Goal: Obtain resource: Download file/media

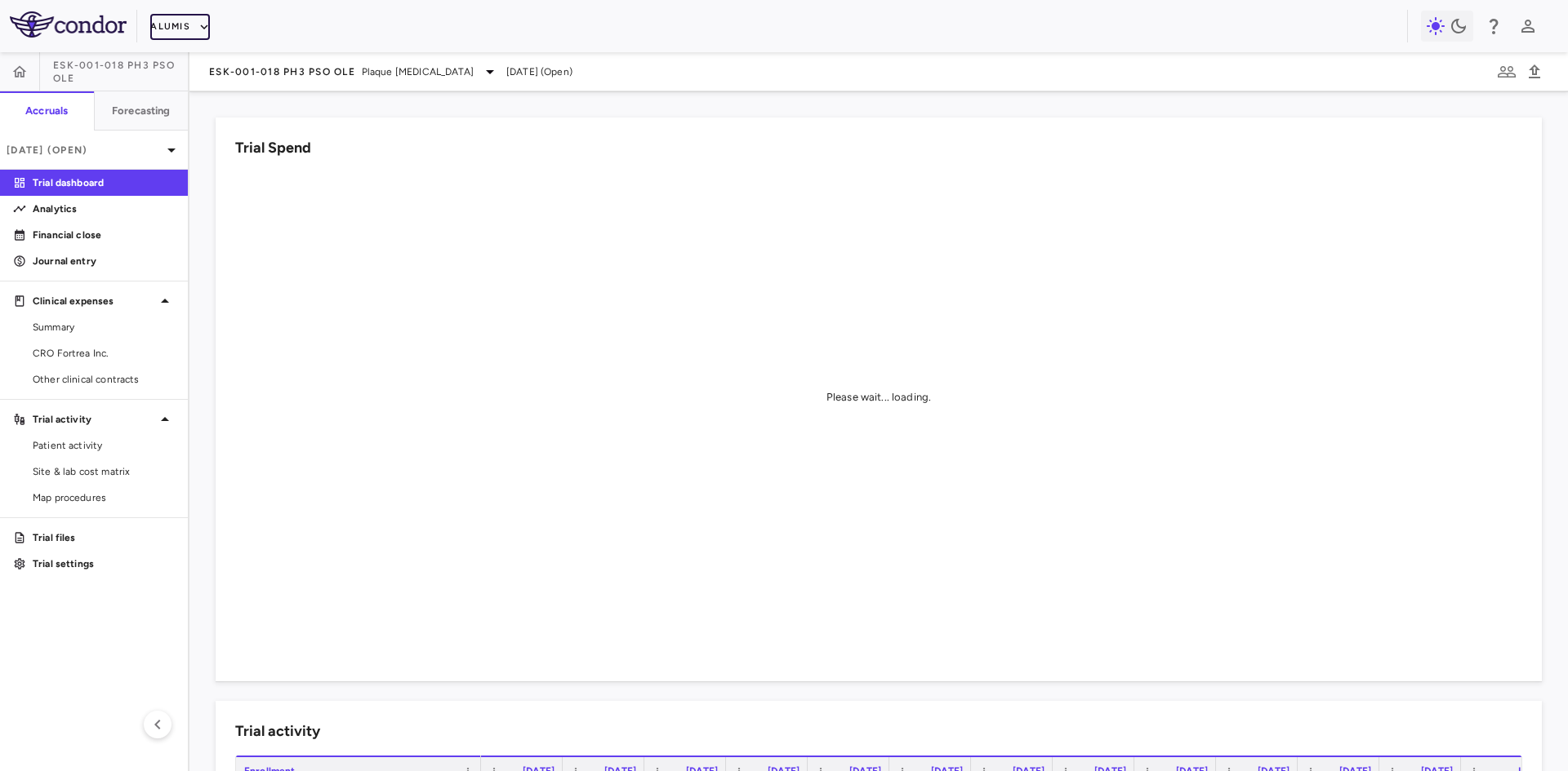
click at [176, 19] on button "Alumis" at bounding box center [180, 26] width 60 height 26
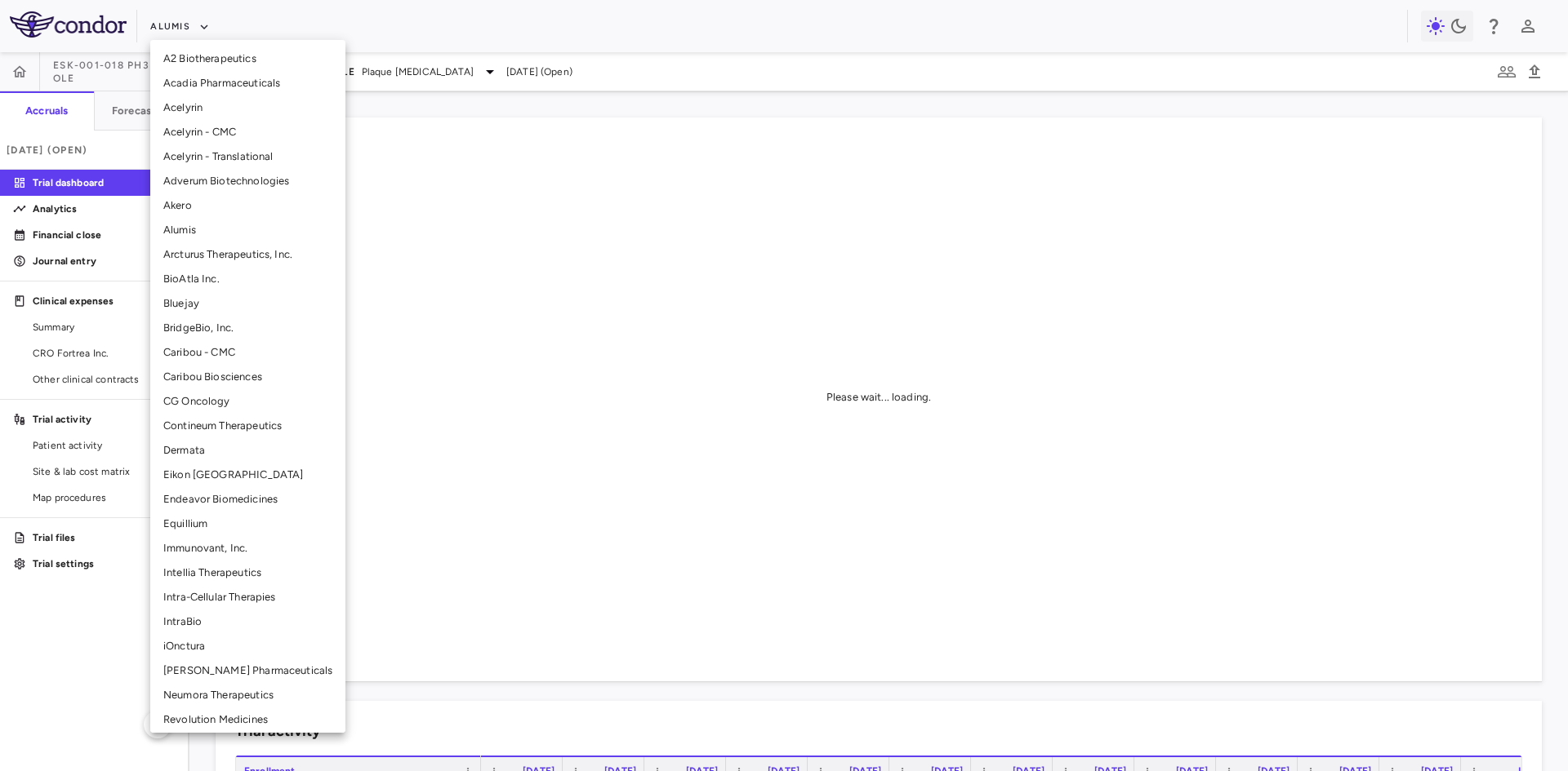
scroll to position [201, 0]
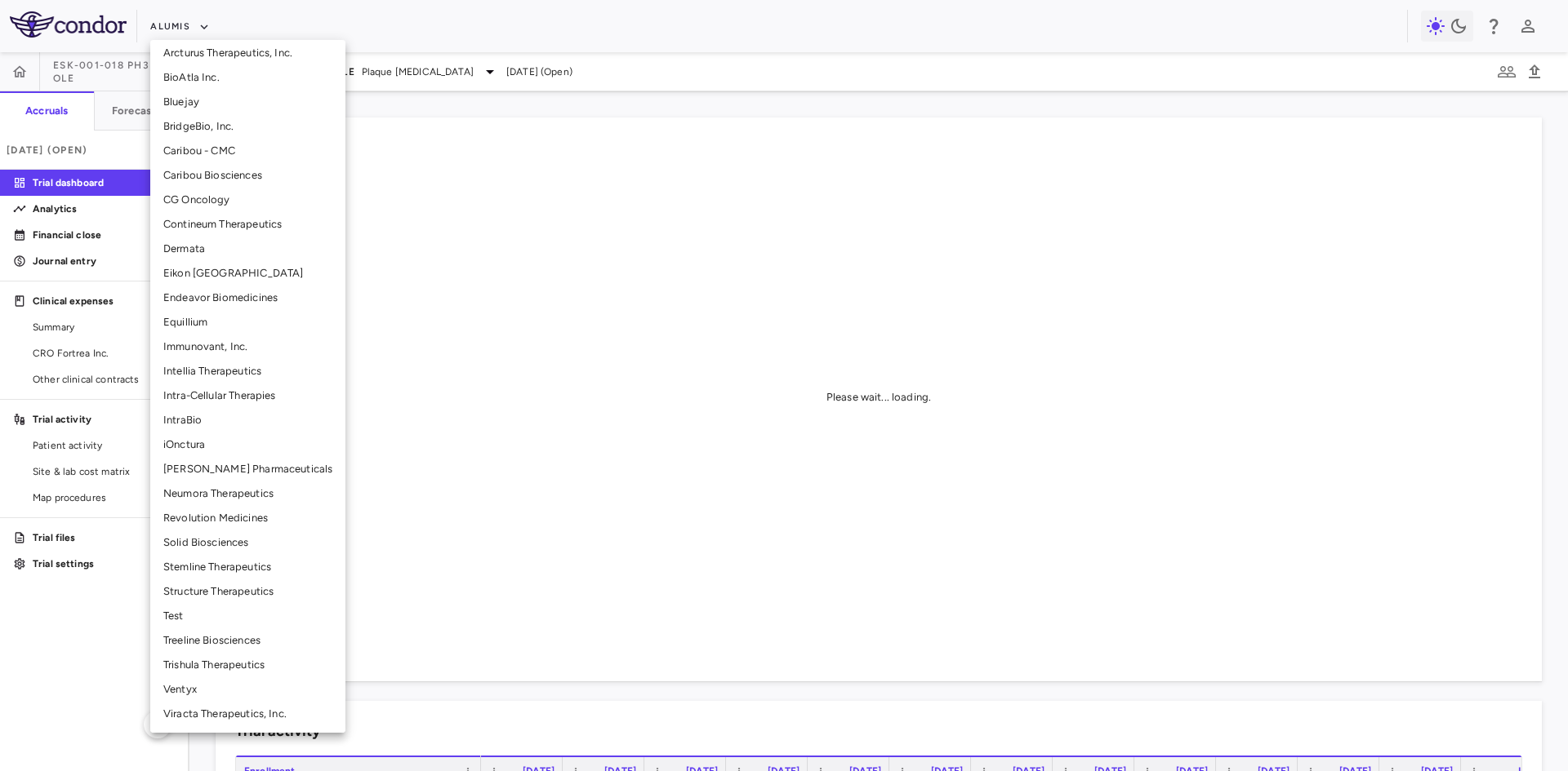
click at [217, 592] on li "Structure Therapeutics" at bounding box center [248, 592] width 196 height 24
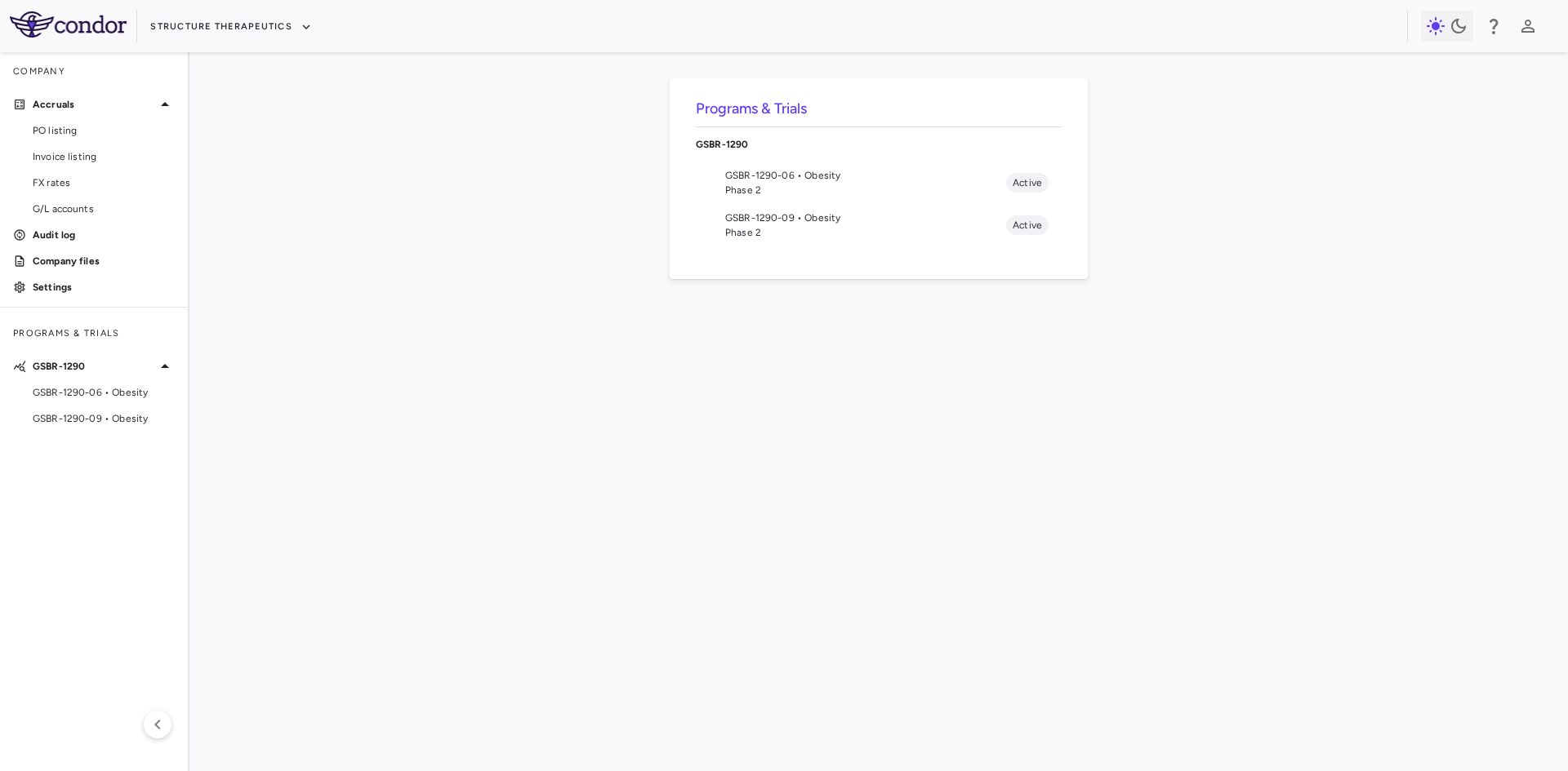
click at [814, 229] on span "Phase 2" at bounding box center [865, 232] width 281 height 14
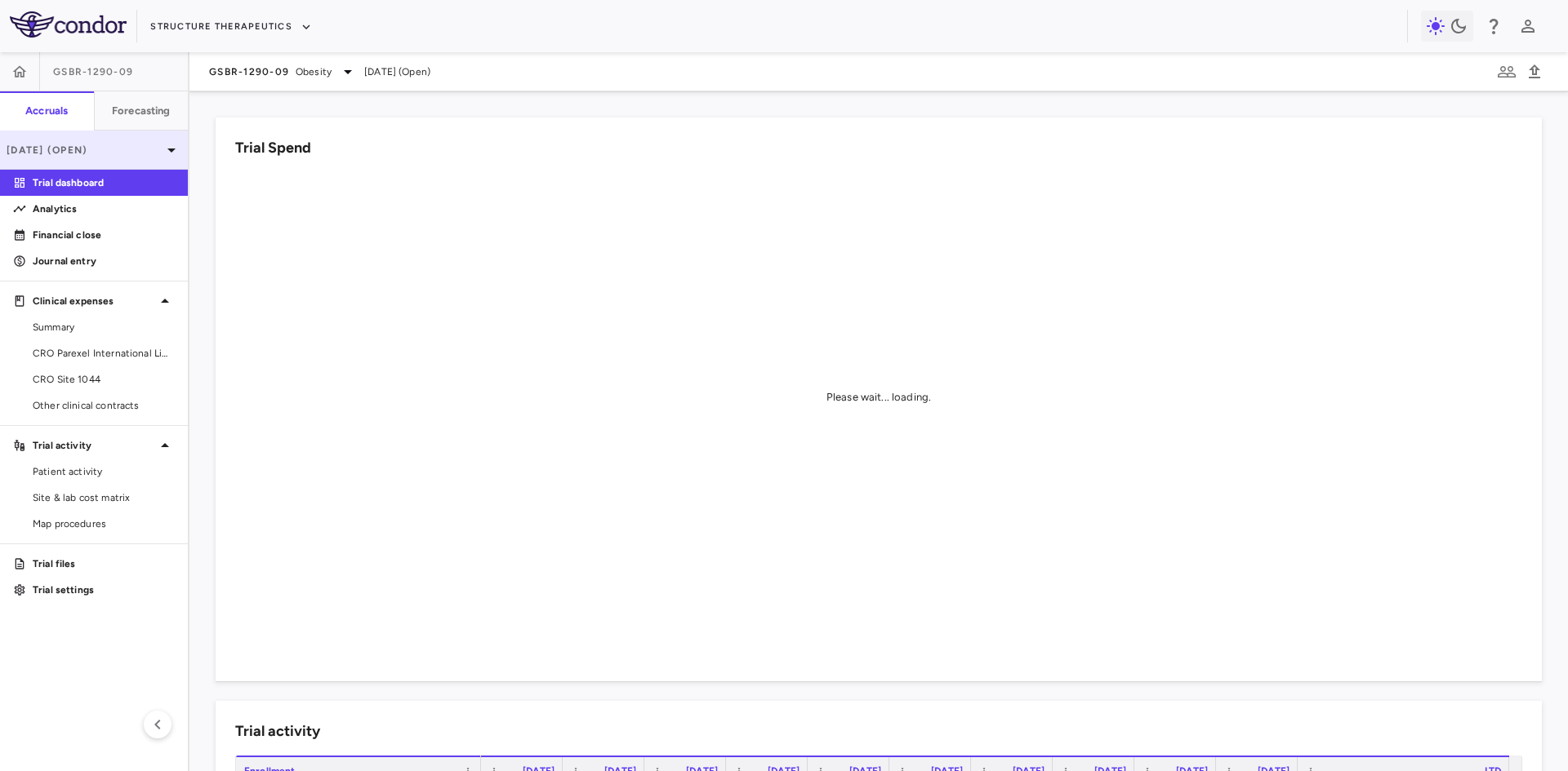
click at [105, 148] on p "Jun 2025 (Open)" at bounding box center [84, 150] width 155 height 14
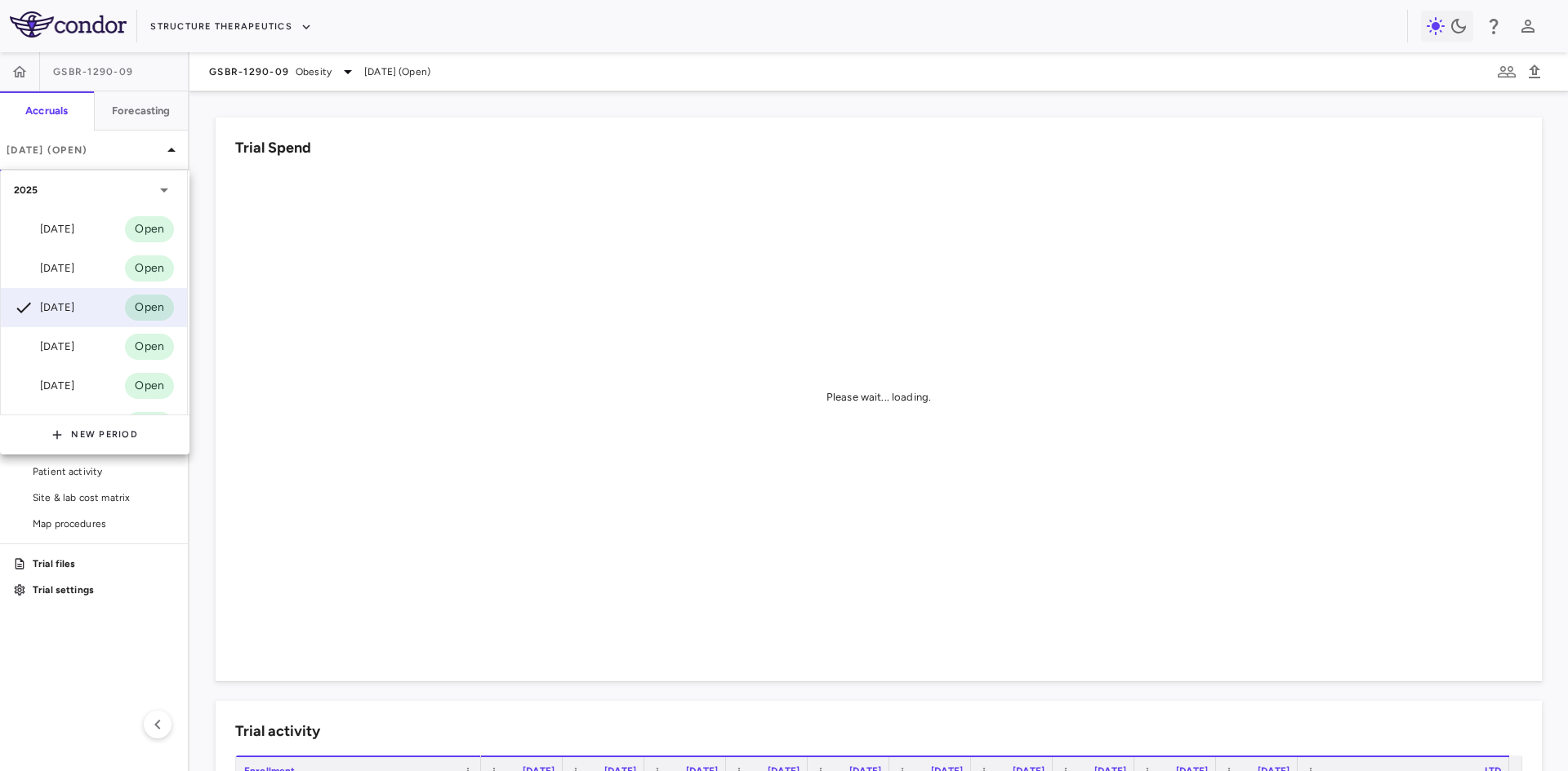
click at [95, 230] on div "Aug 2025 Open" at bounding box center [94, 229] width 186 height 39
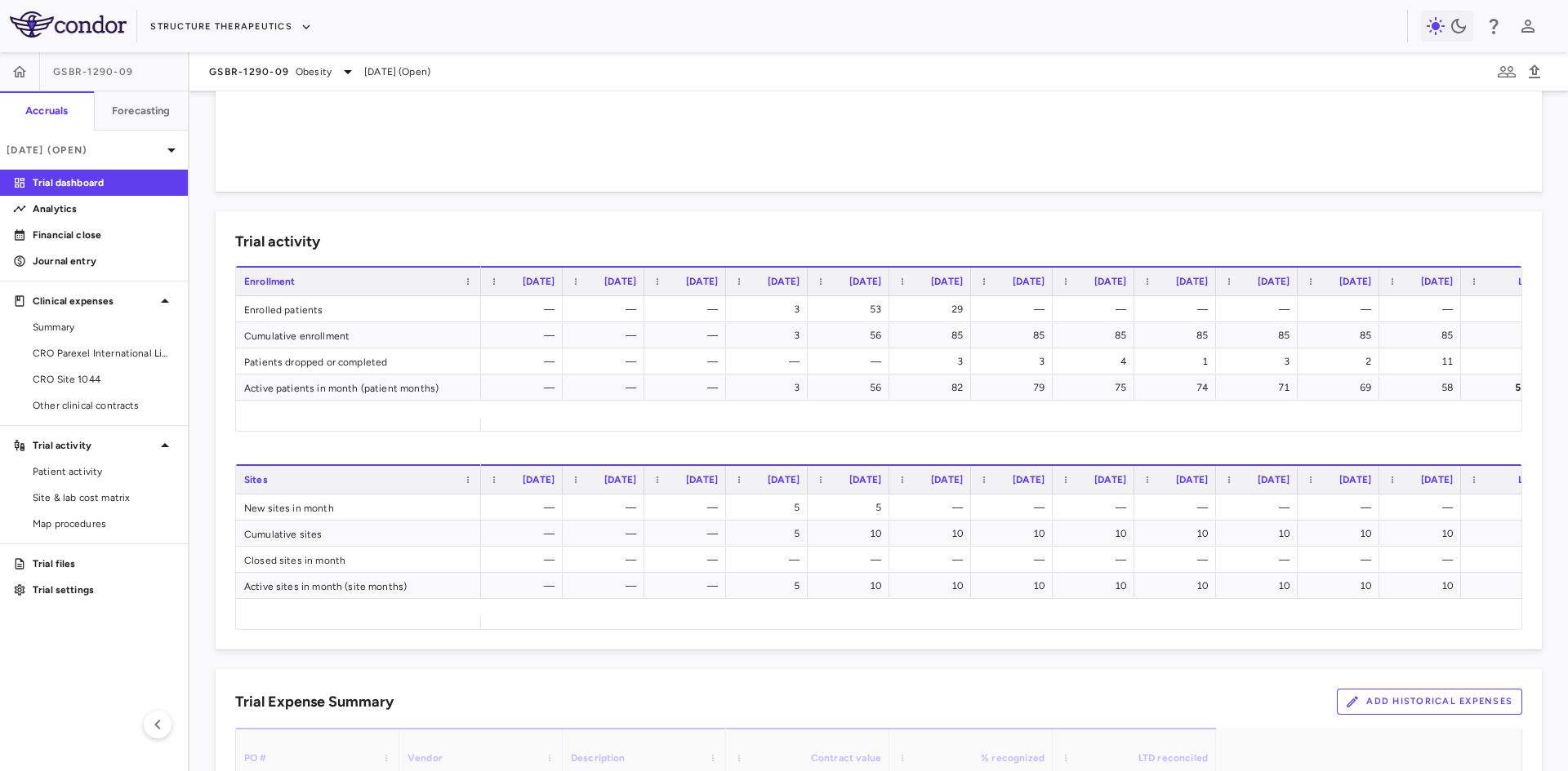
scroll to position [0, 34]
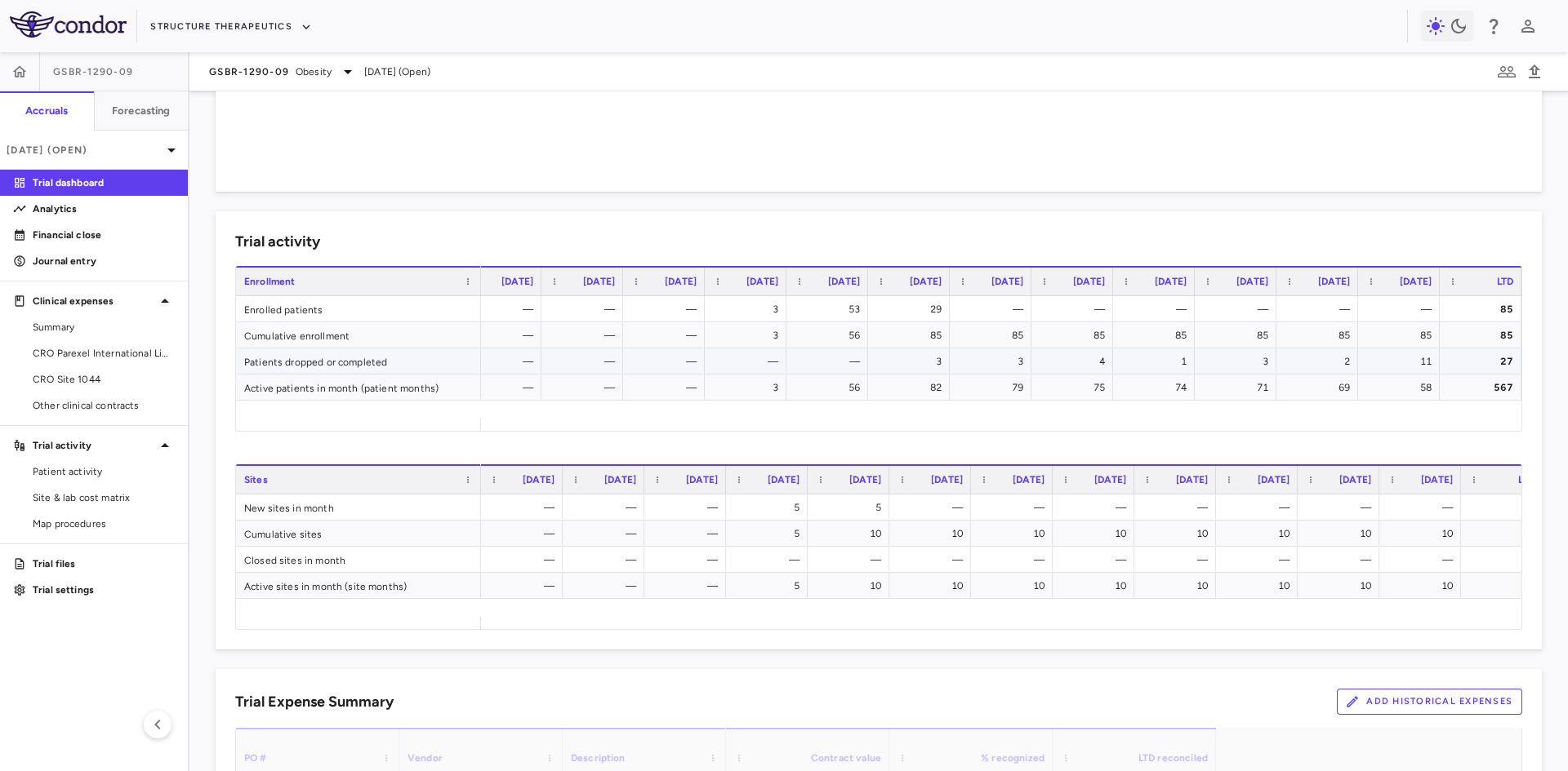
click at [1400, 364] on div "11" at bounding box center [1402, 361] width 59 height 26
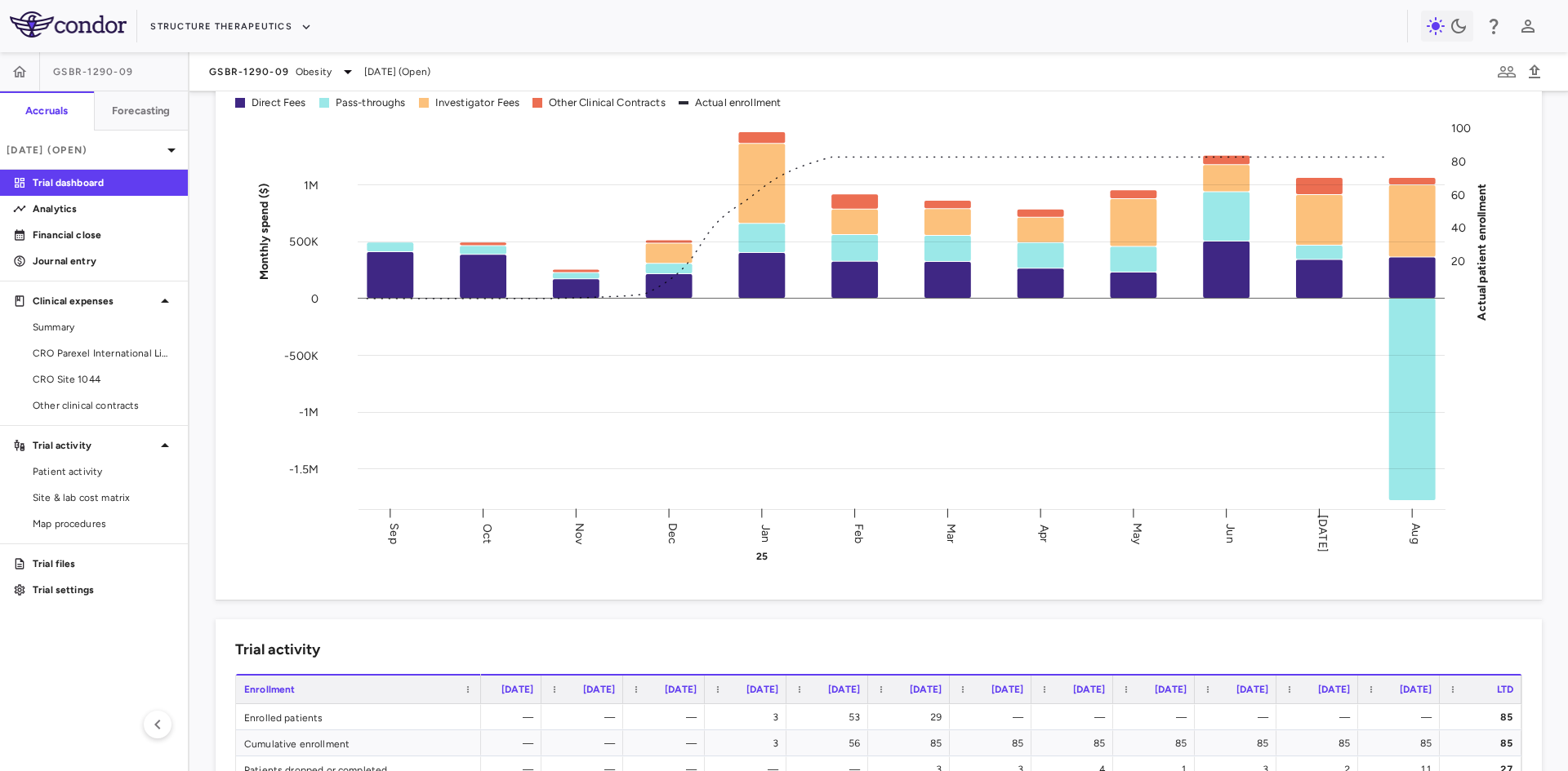
scroll to position [245, 0]
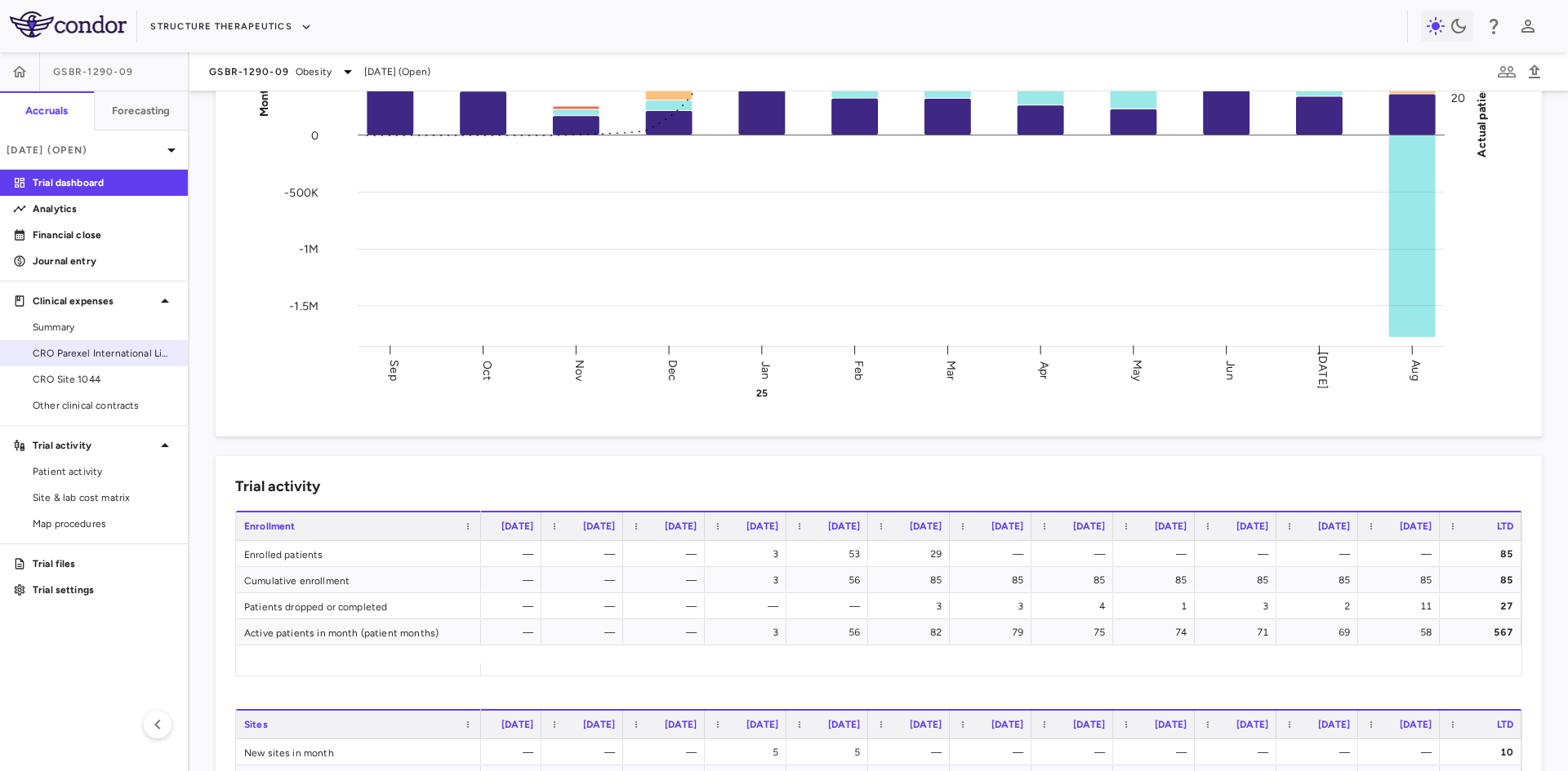
click at [133, 356] on span "CRO Parexel International Limited" at bounding box center [104, 353] width 142 height 14
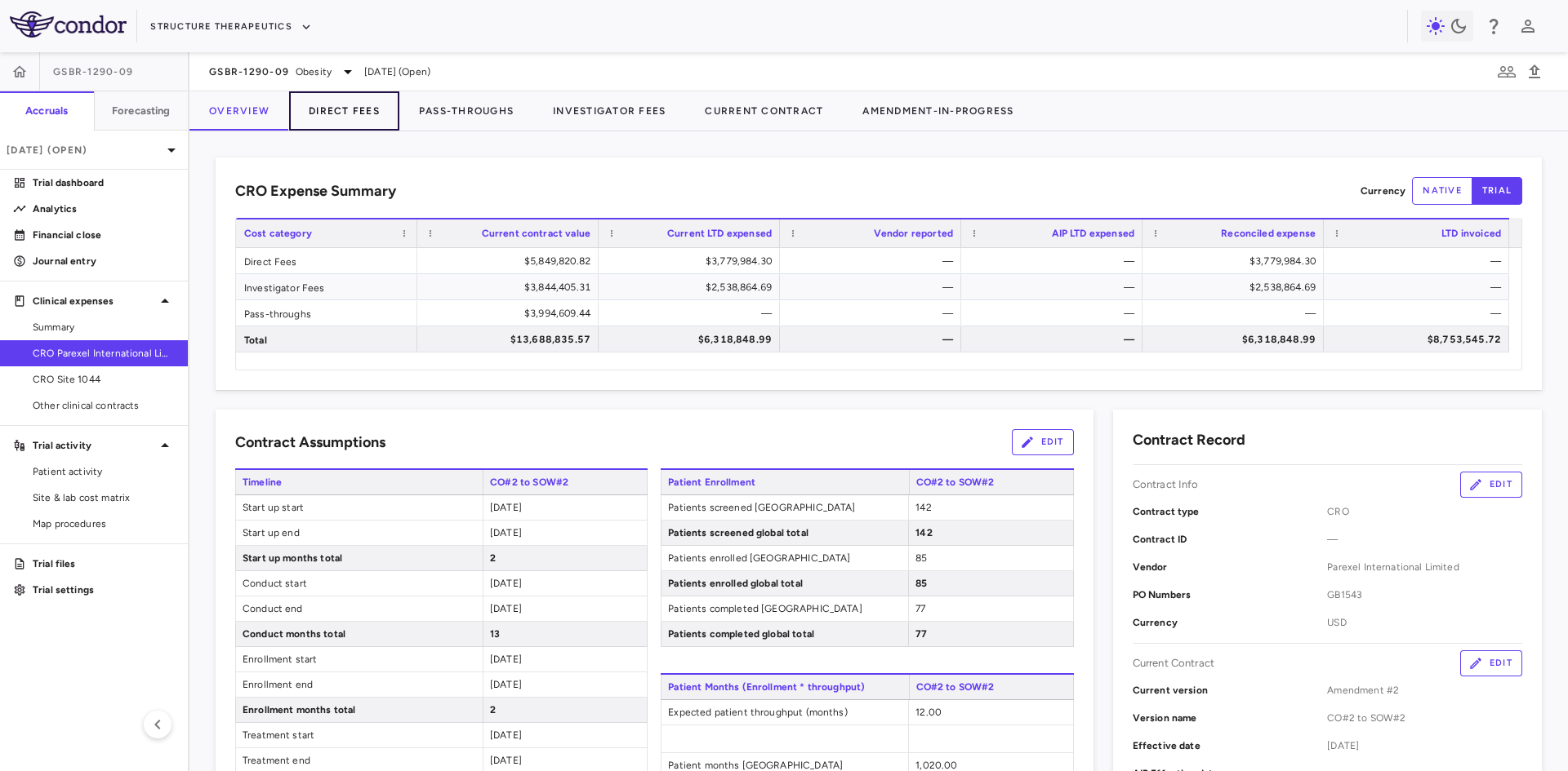
click at [336, 117] on button "Direct Fees" at bounding box center [344, 110] width 110 height 39
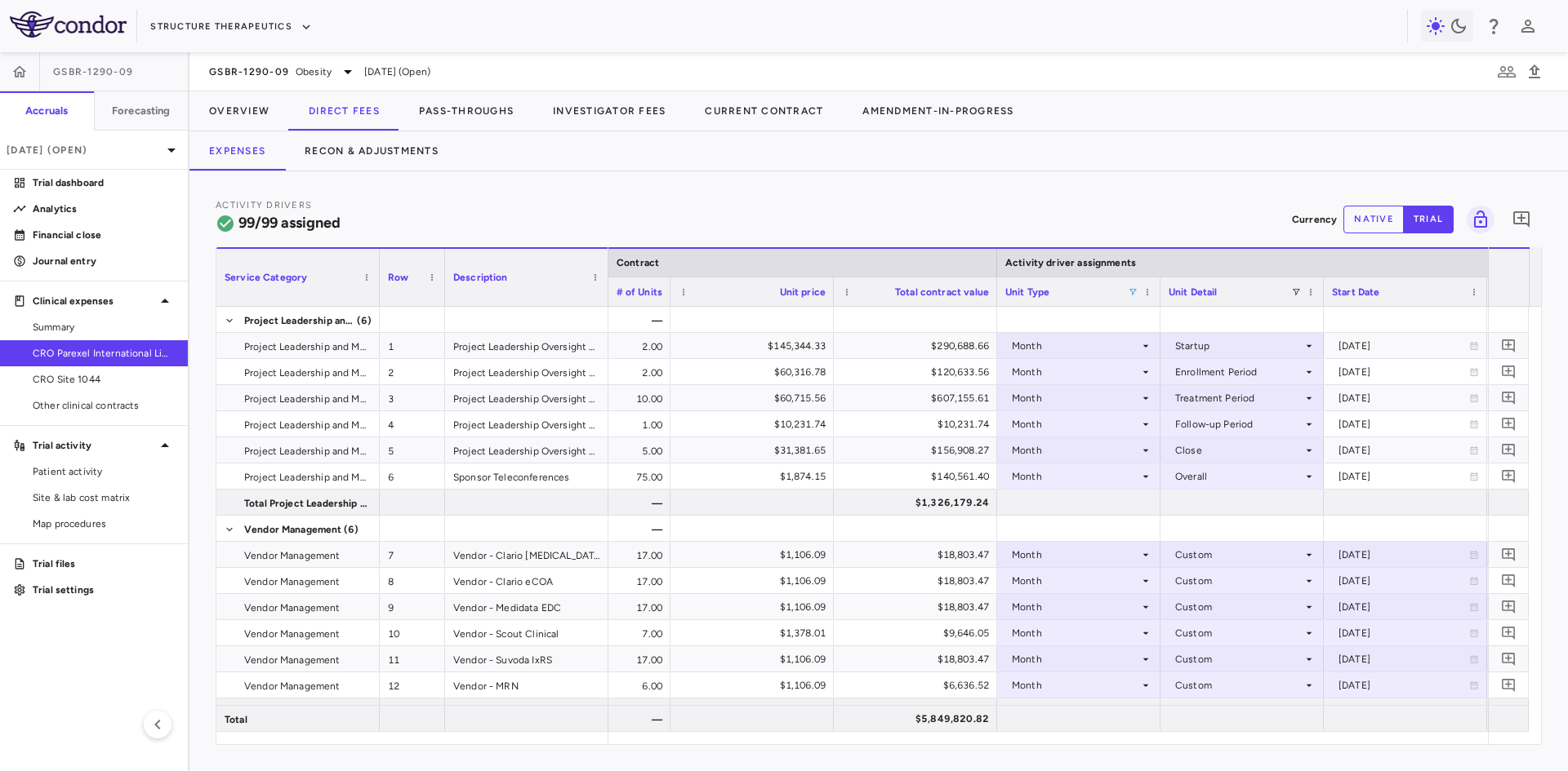
click at [1132, 289] on span at bounding box center [1133, 292] width 10 height 10
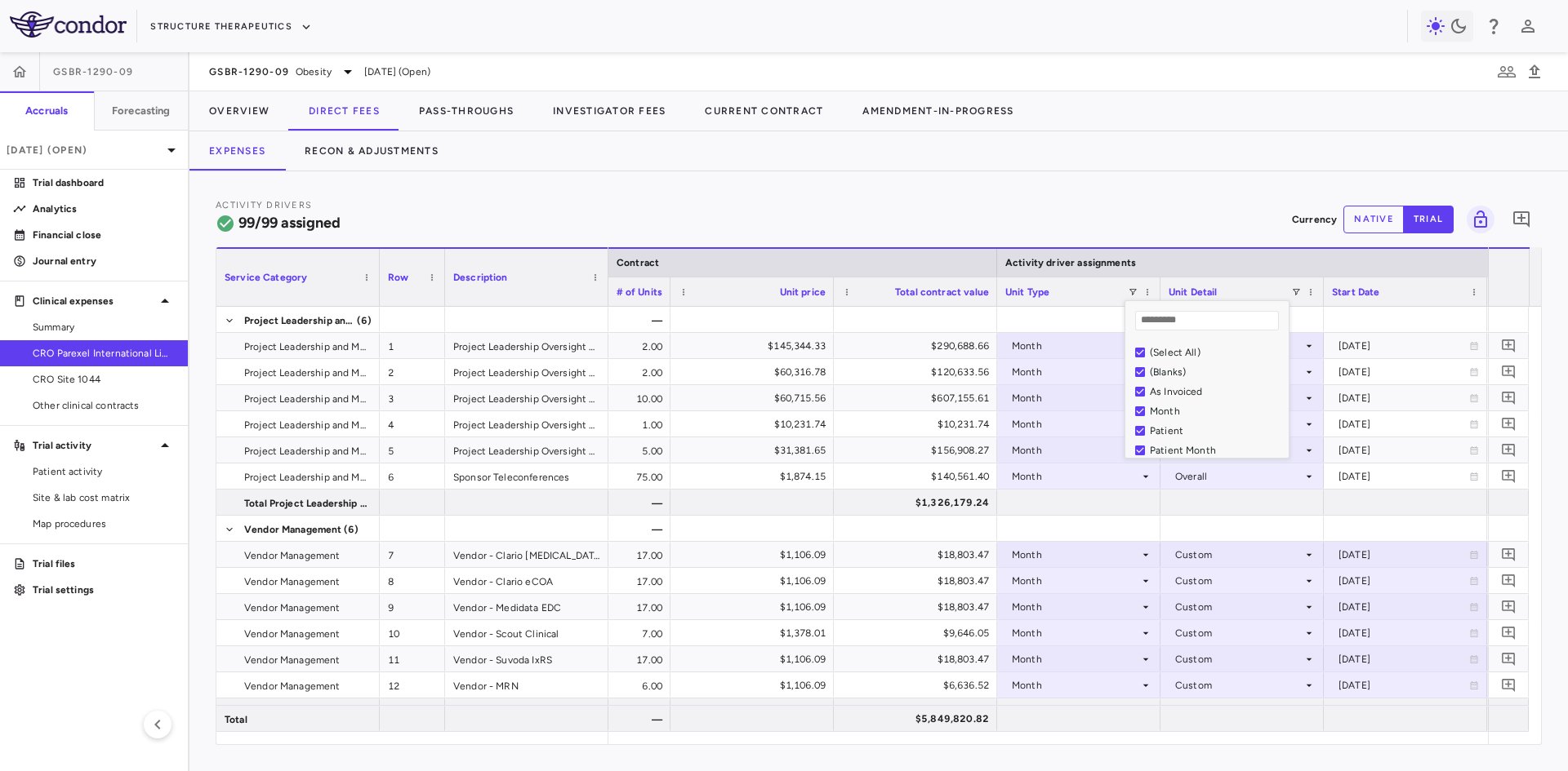
click at [1158, 353] on div "(Select All)" at bounding box center [1216, 353] width 134 height 12
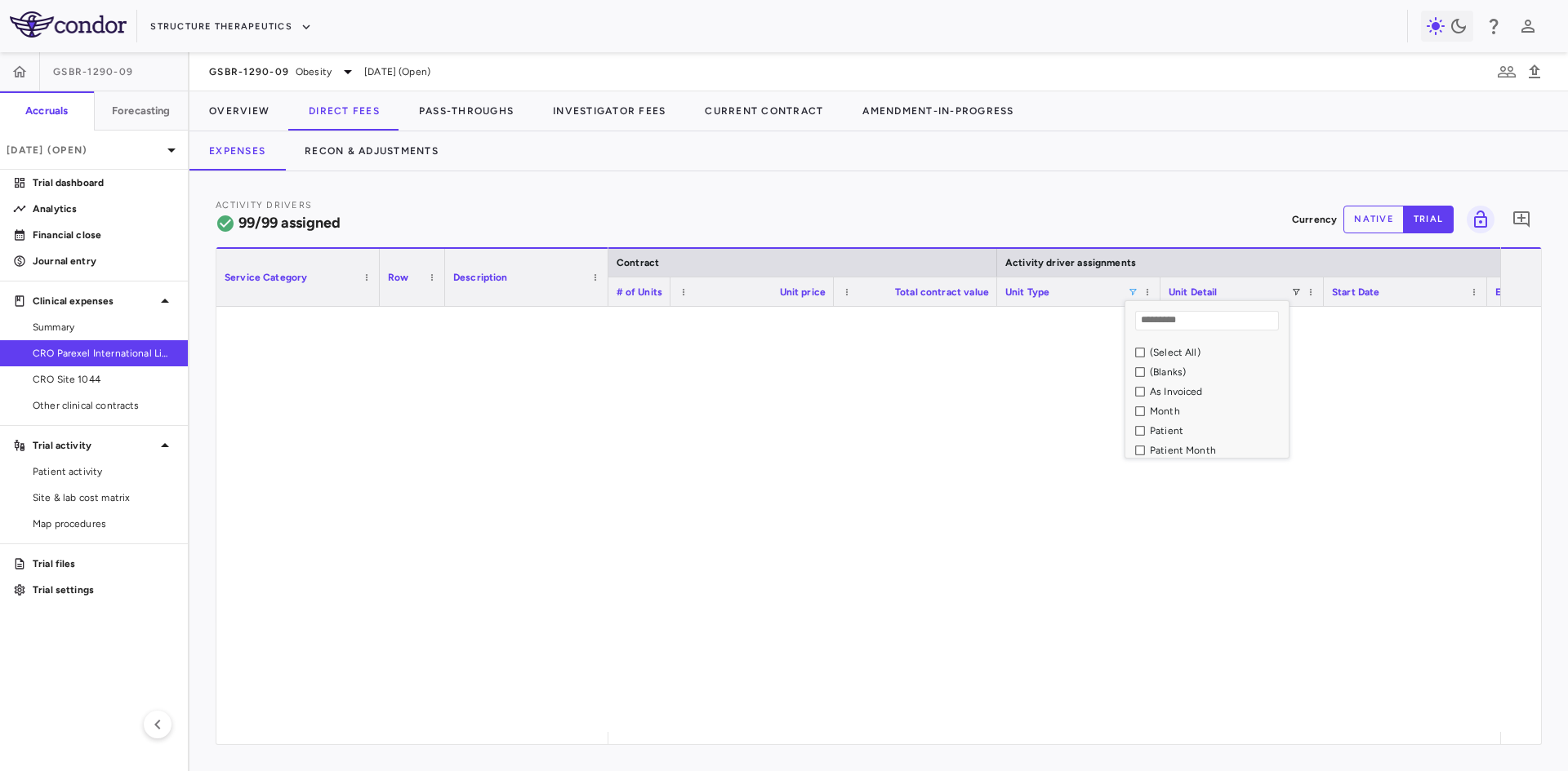
click at [1166, 451] on div "Patient Month" at bounding box center [1216, 451] width 134 height 12
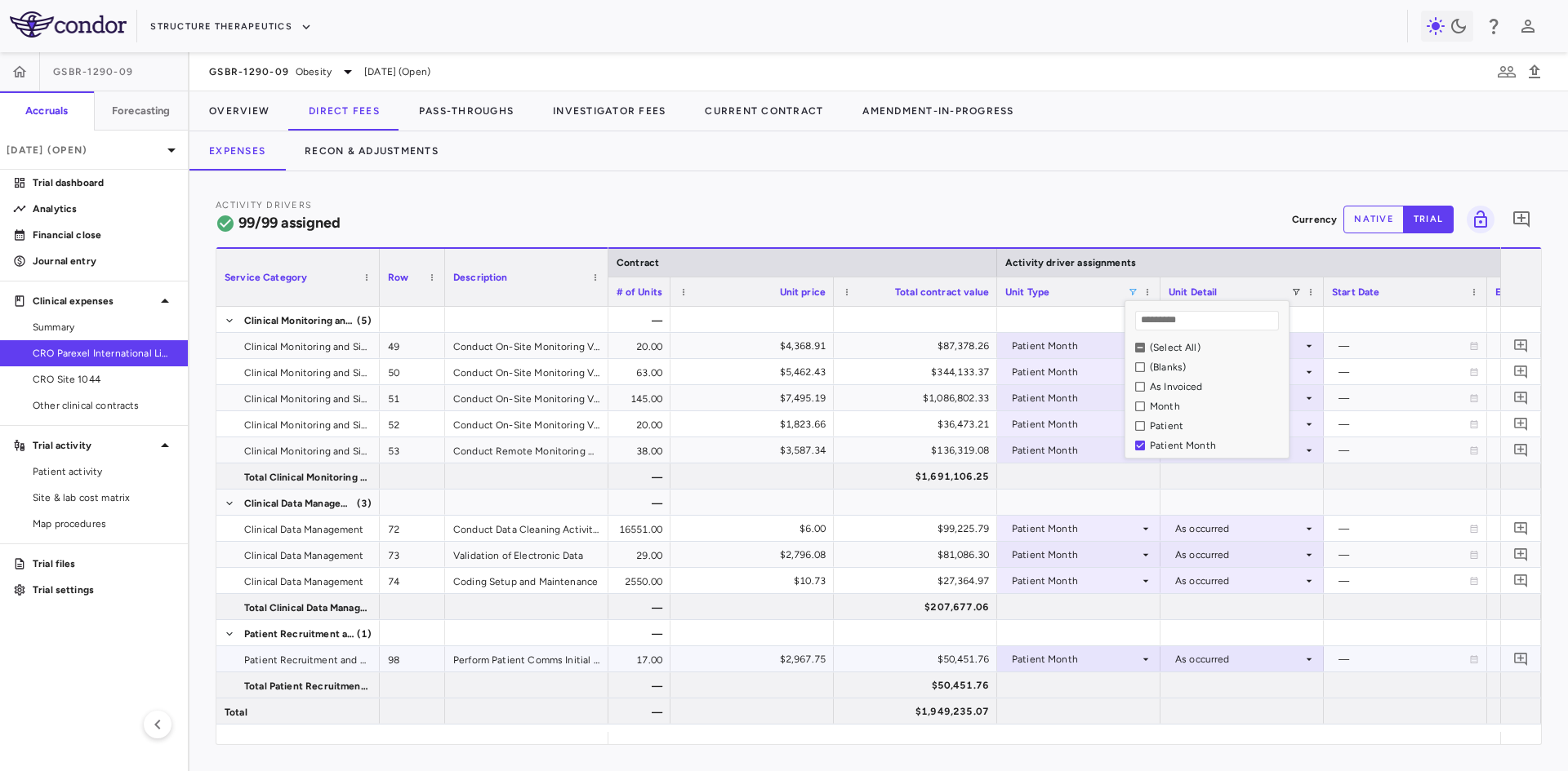
click at [819, 626] on div at bounding box center [752, 633] width 147 height 24
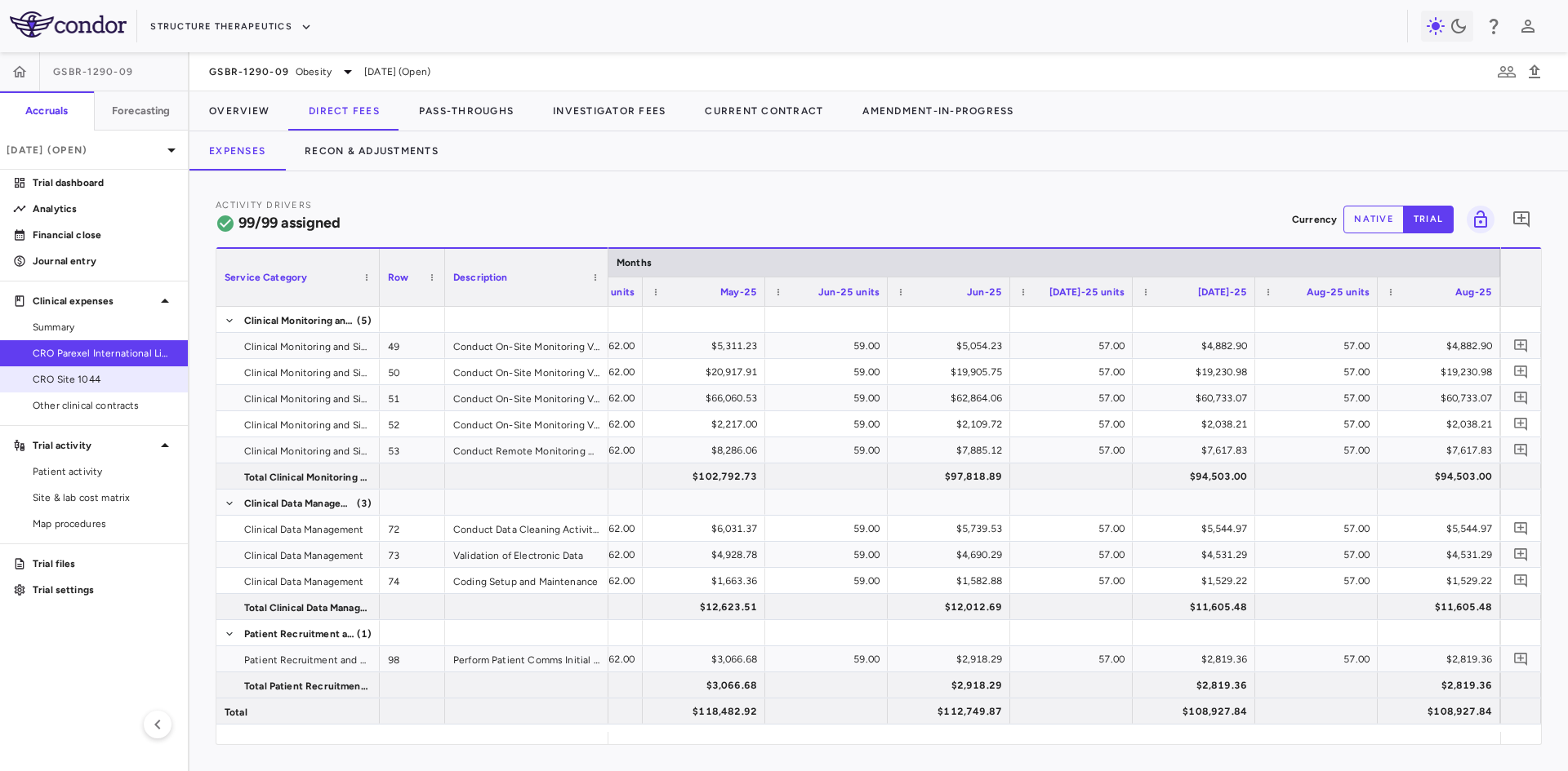
click at [115, 379] on span "CRO Site 1044" at bounding box center [104, 379] width 142 height 14
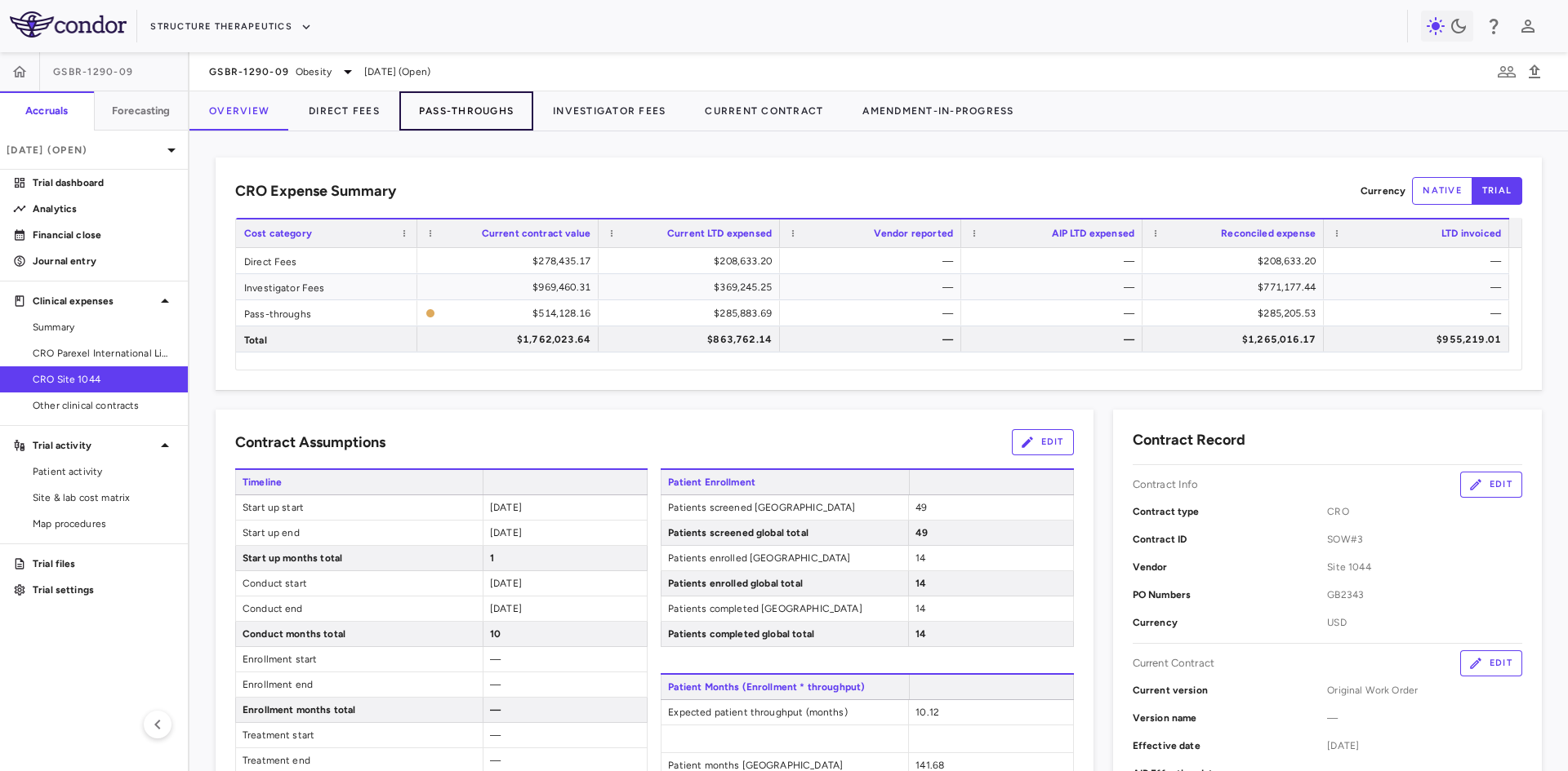
click at [474, 120] on button "Pass-Throughs" at bounding box center [466, 110] width 134 height 39
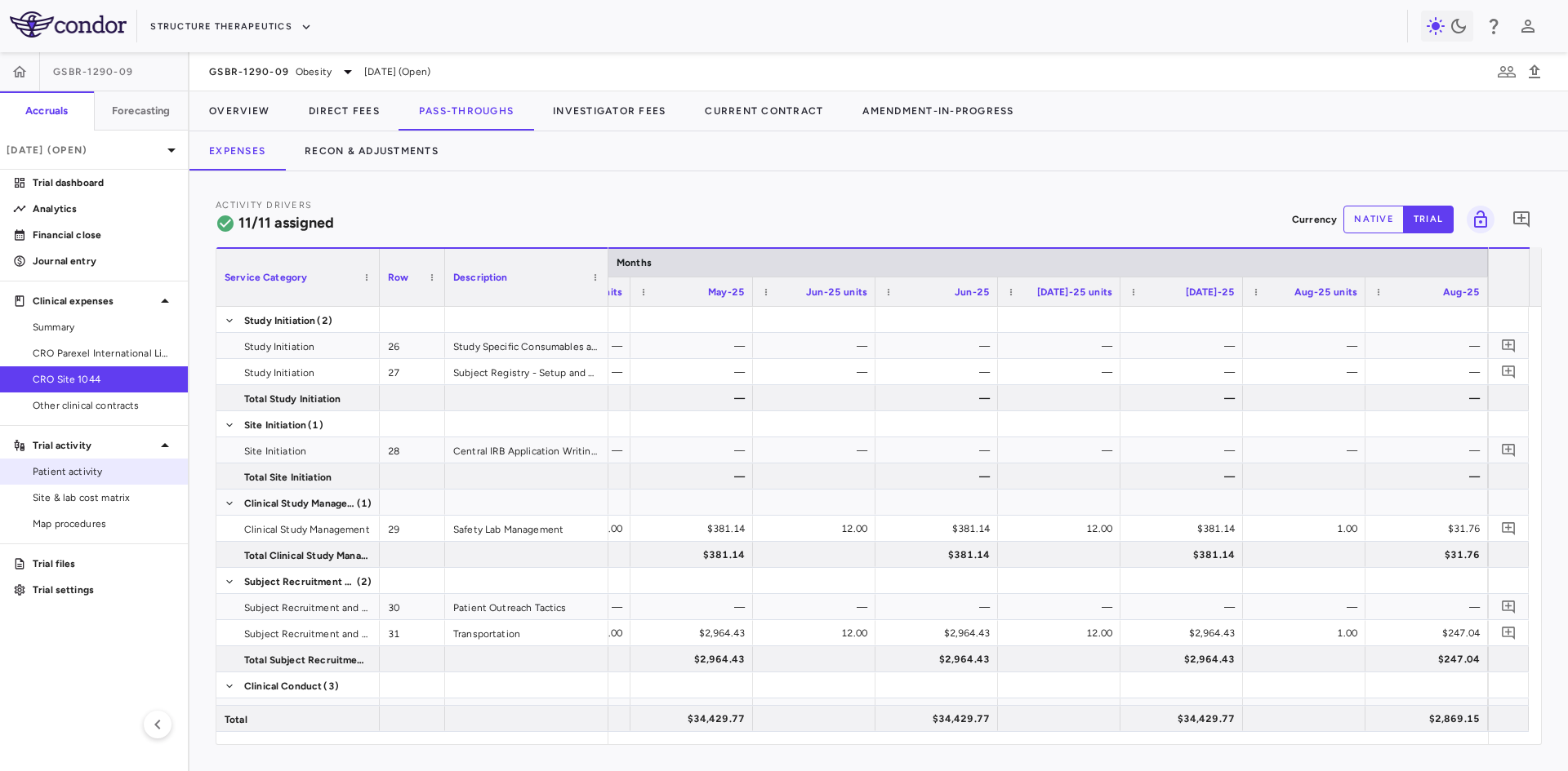
click at [88, 472] on span "Patient activity" at bounding box center [104, 471] width 142 height 14
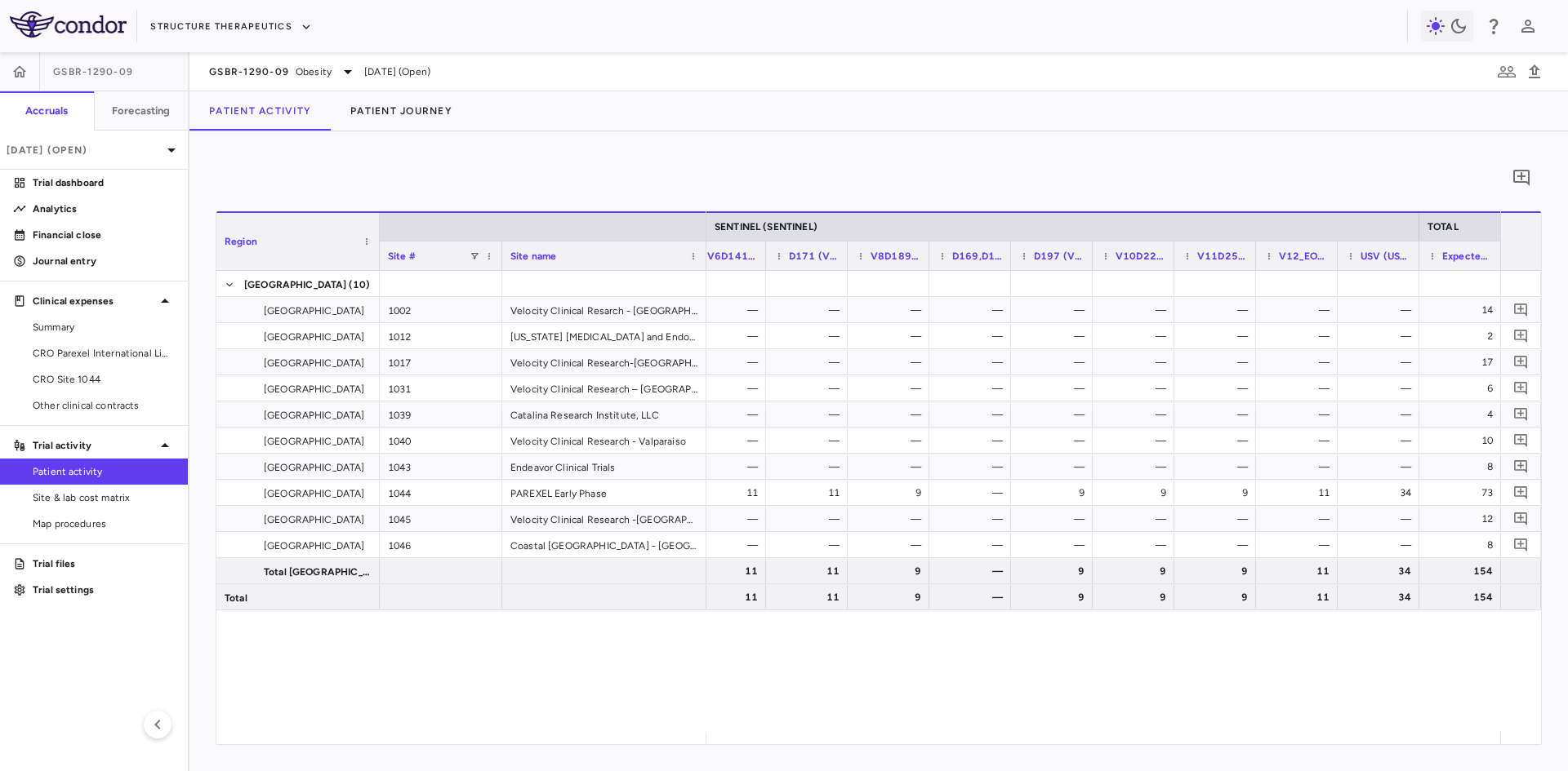
click at [497, 698] on div "United States (10) United States 1002 Velocity Clinical Resarch - Medford Unite…" at bounding box center [878, 501] width 1324 height 461
click at [1537, 73] on icon "button" at bounding box center [1534, 72] width 12 height 13
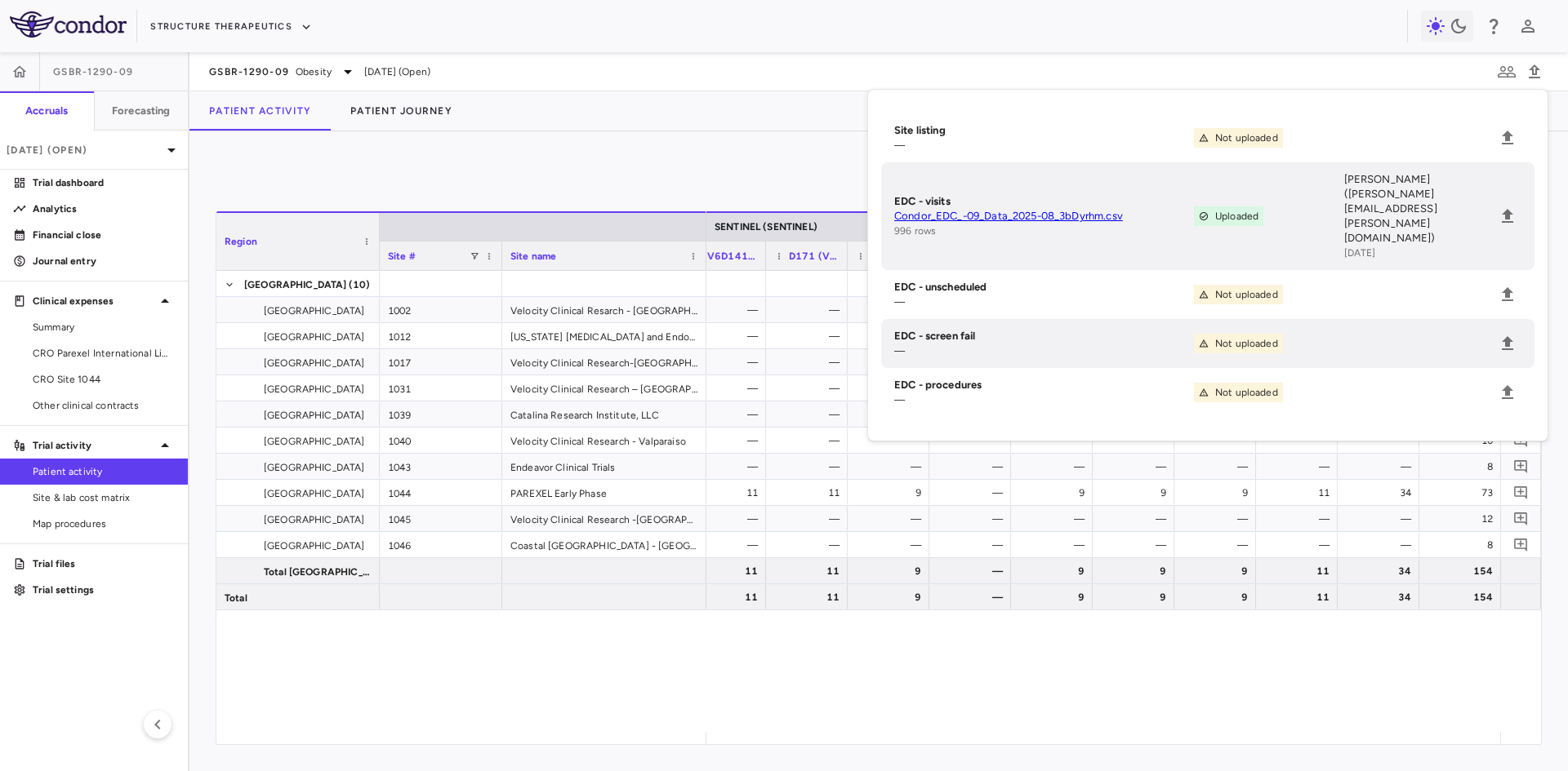
click at [1066, 209] on link "Condor_EDC_-09_Data_2025-08_3bDyrhm.csv" at bounding box center [1044, 216] width 300 height 14
click at [97, 495] on span "Site & lab cost matrix" at bounding box center [104, 497] width 142 height 14
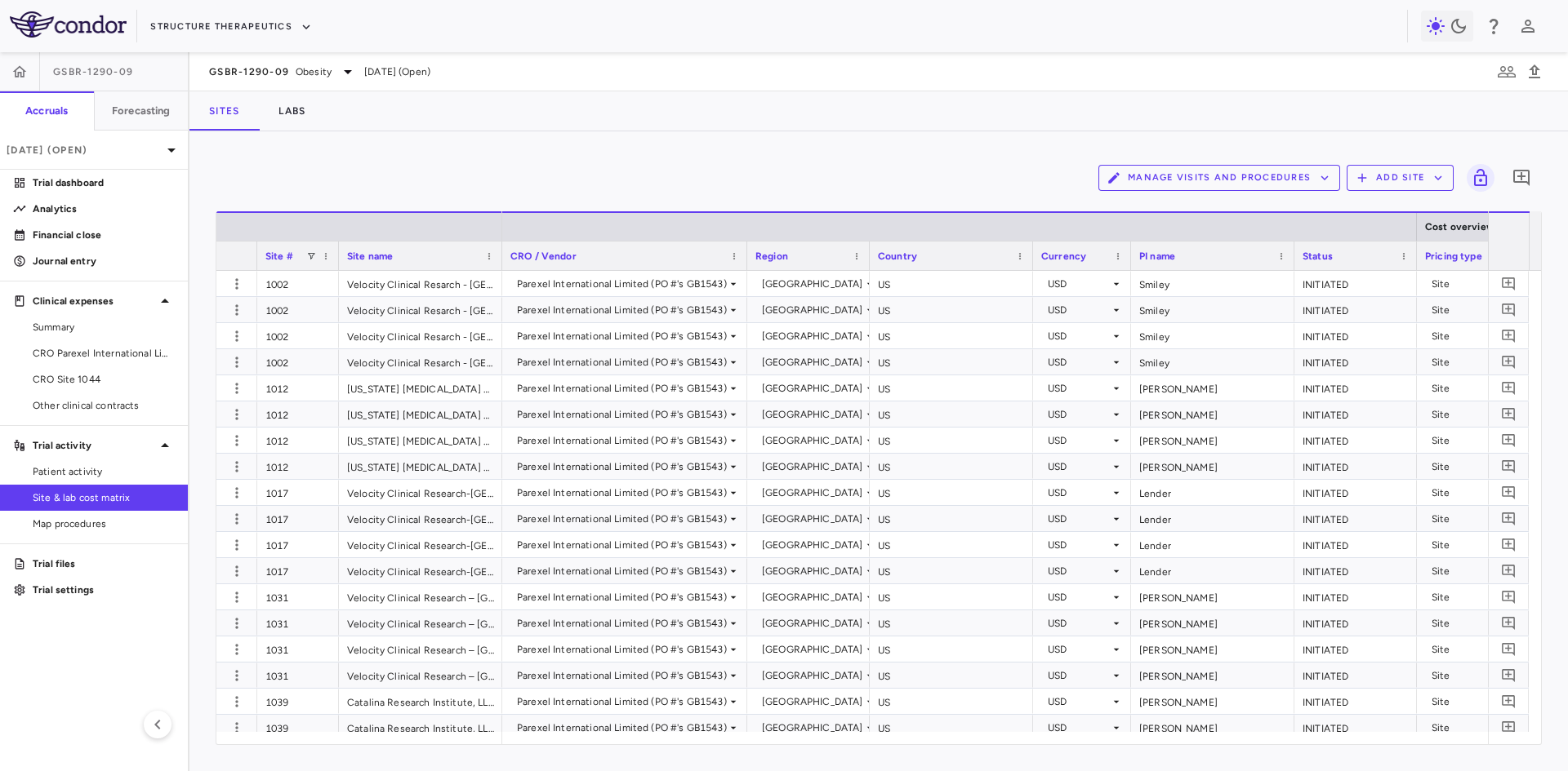
click at [1309, 176] on button "Manage Visits and Procedures" at bounding box center [1219, 178] width 242 height 26
click at [1189, 198] on li "Visit Schedules" at bounding box center [1201, 209] width 174 height 24
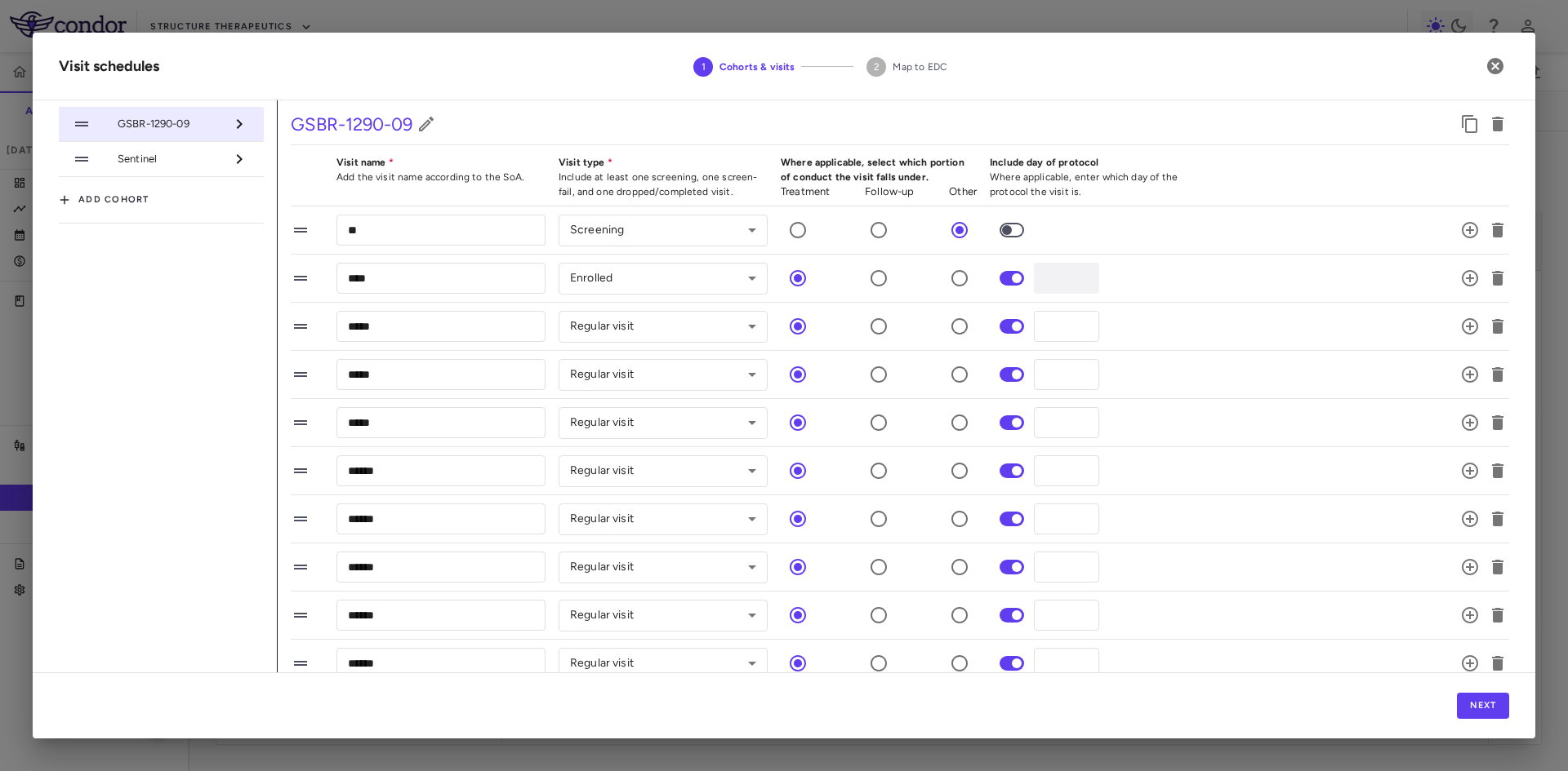
click at [173, 153] on span "Sentinel" at bounding box center [170, 158] width 107 height 14
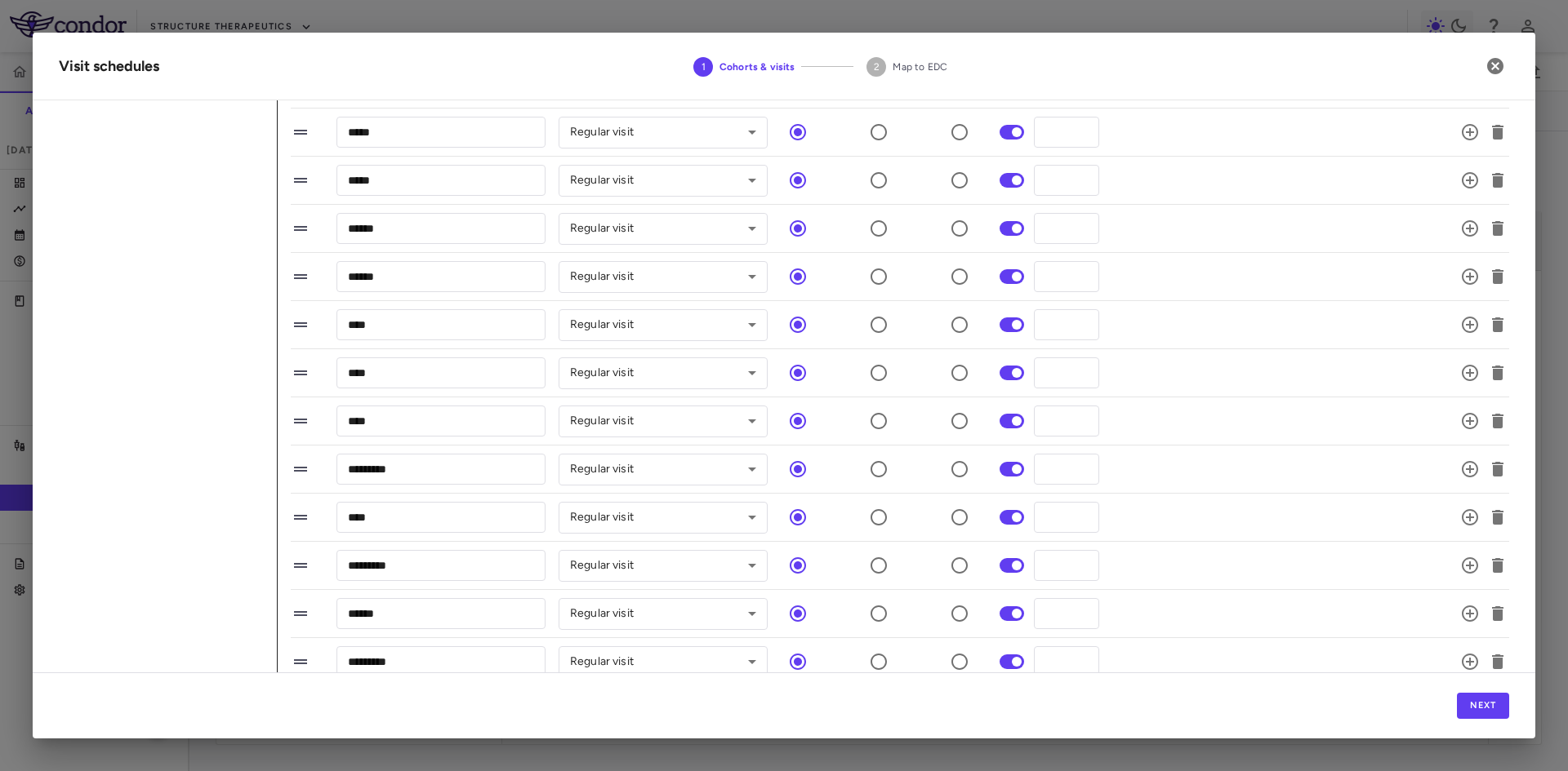
scroll to position [245, 0]
click at [1498, 64] on icon "button" at bounding box center [1495, 66] width 19 height 19
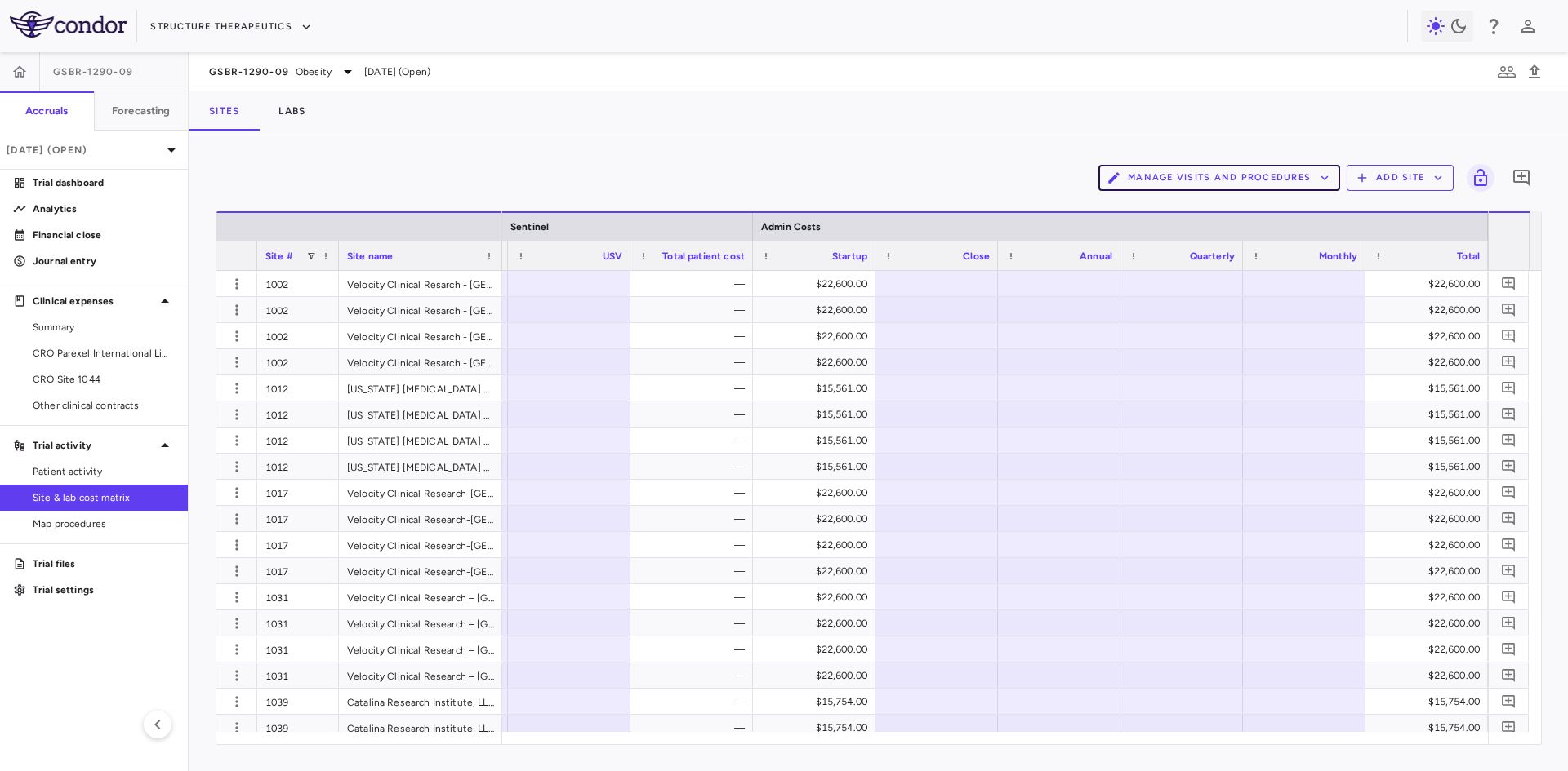
scroll to position [0, 7068]
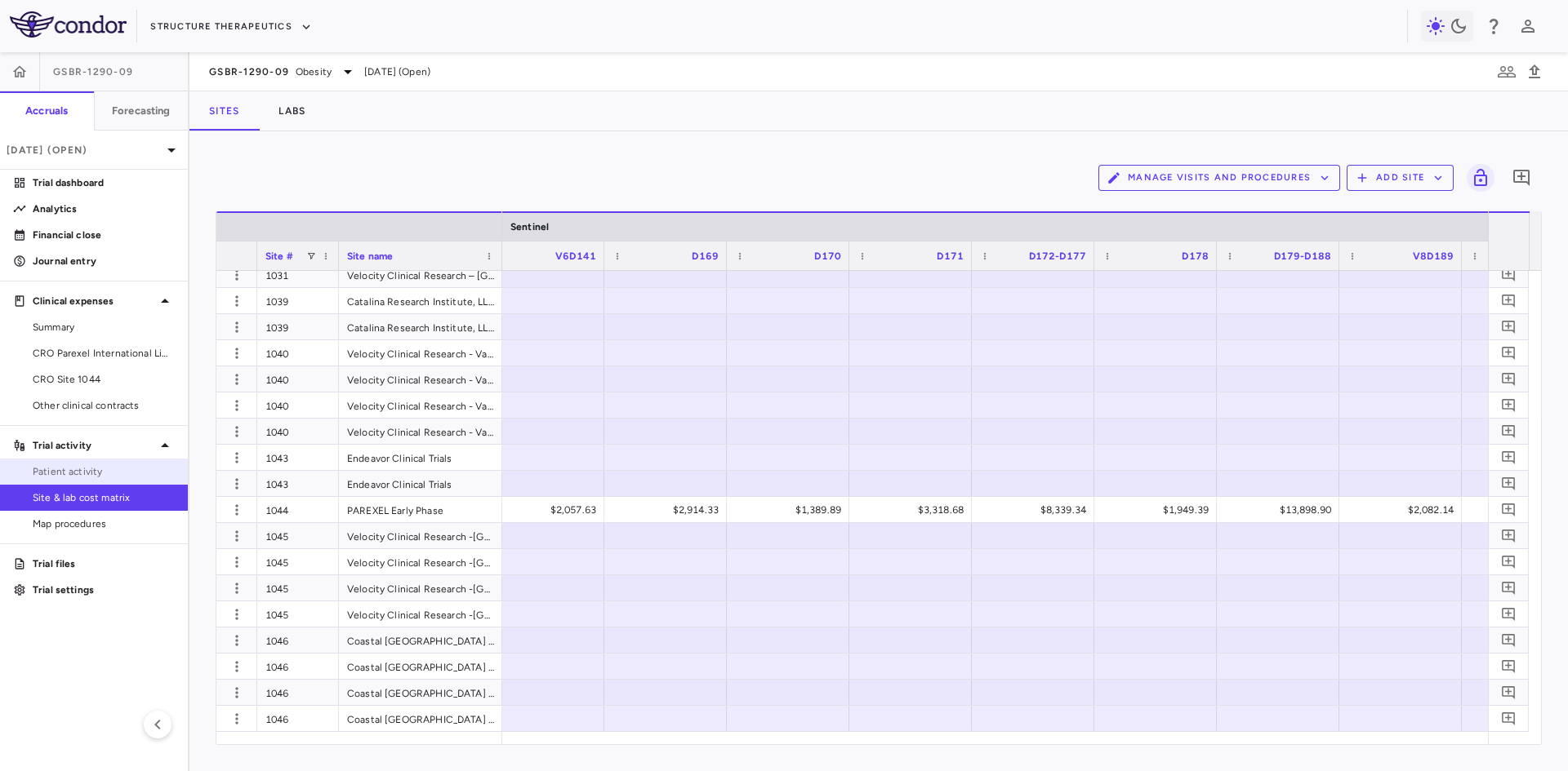
click at [87, 473] on span "Patient activity" at bounding box center [104, 471] width 142 height 14
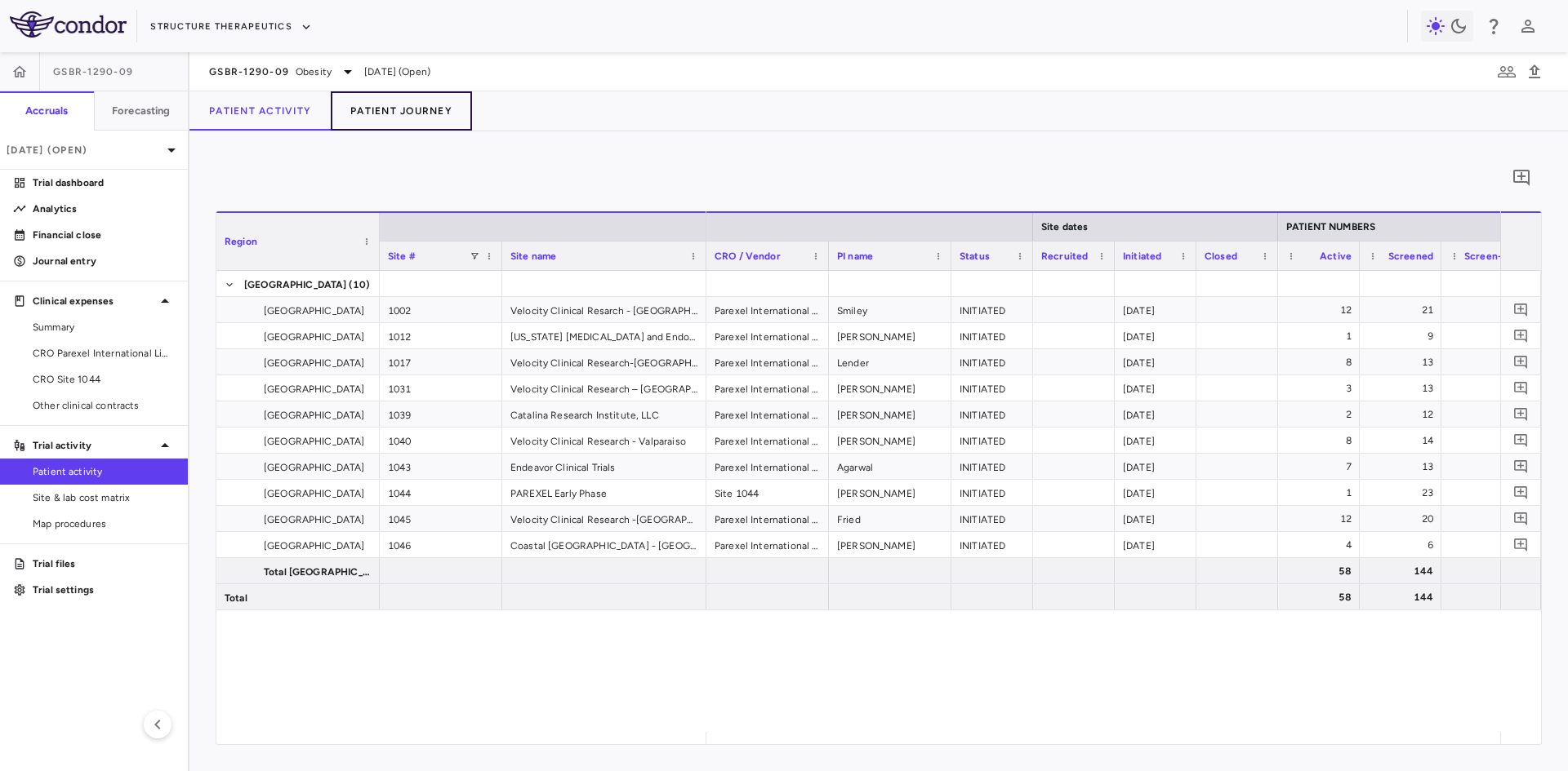
click at [378, 111] on button "Patient Journey" at bounding box center [401, 110] width 142 height 39
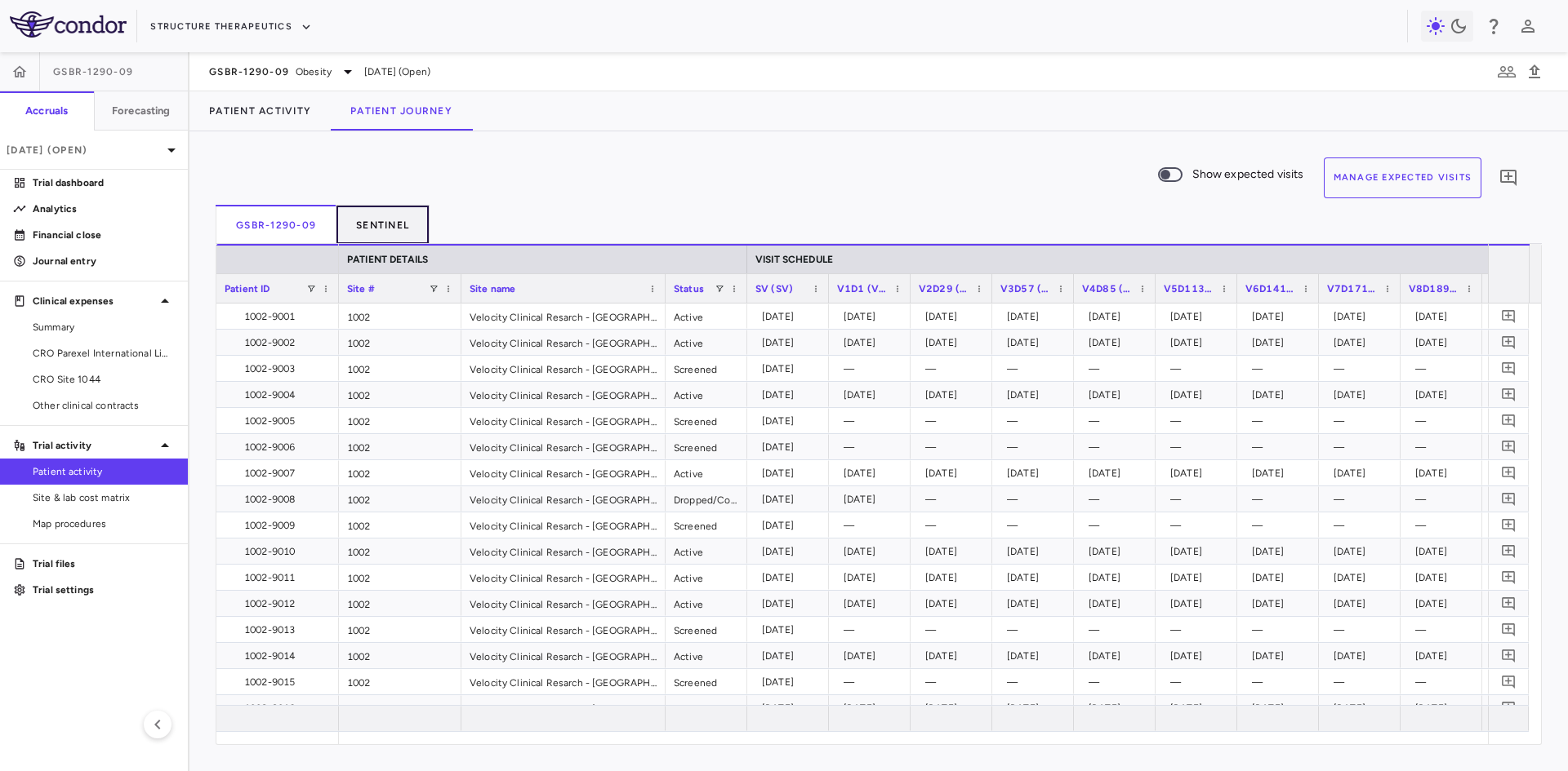
click at [375, 222] on button "Sentinel" at bounding box center [383, 224] width 93 height 39
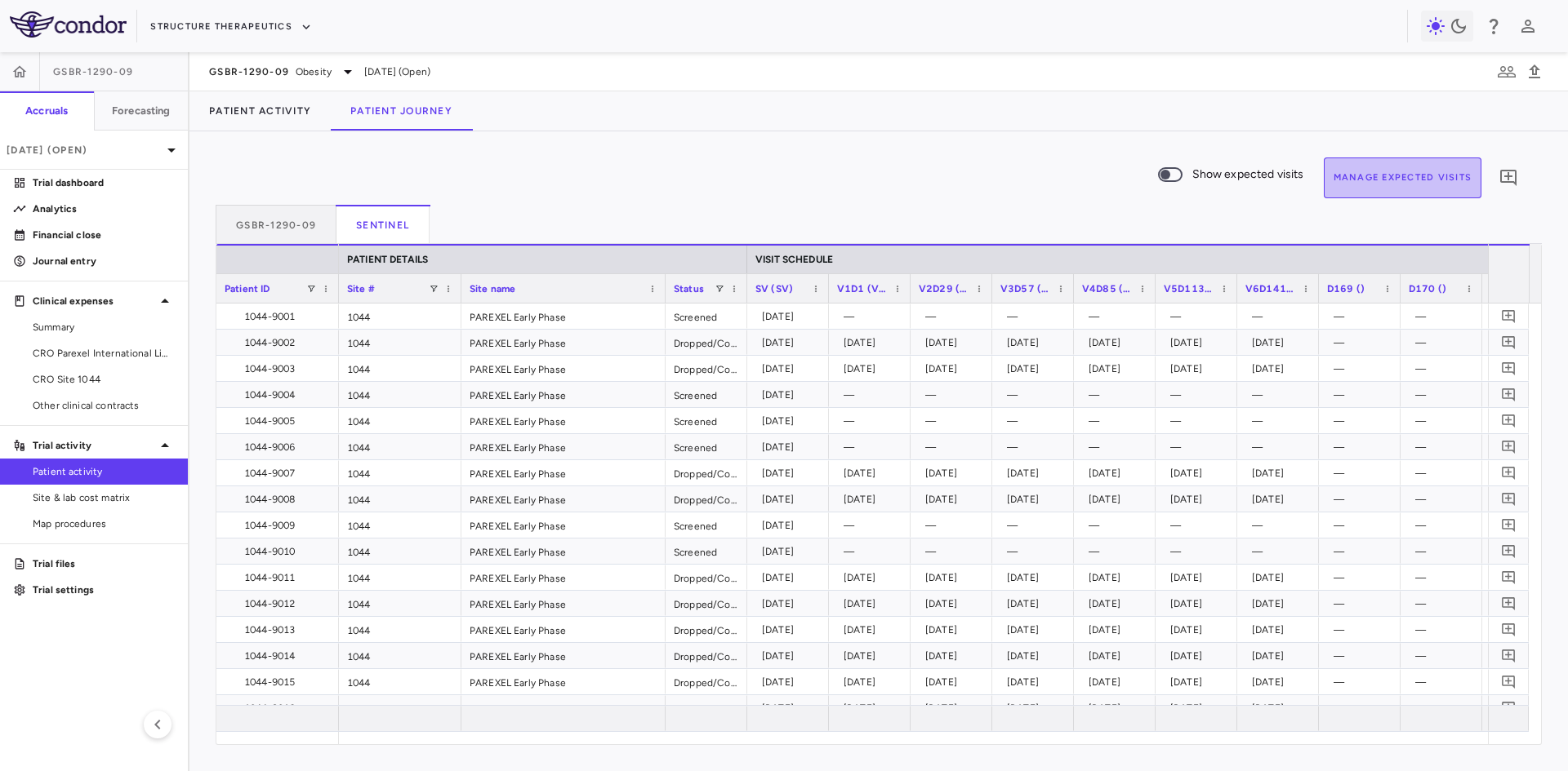
click at [1394, 175] on button "Manage Expected Visits" at bounding box center [1403, 178] width 158 height 40
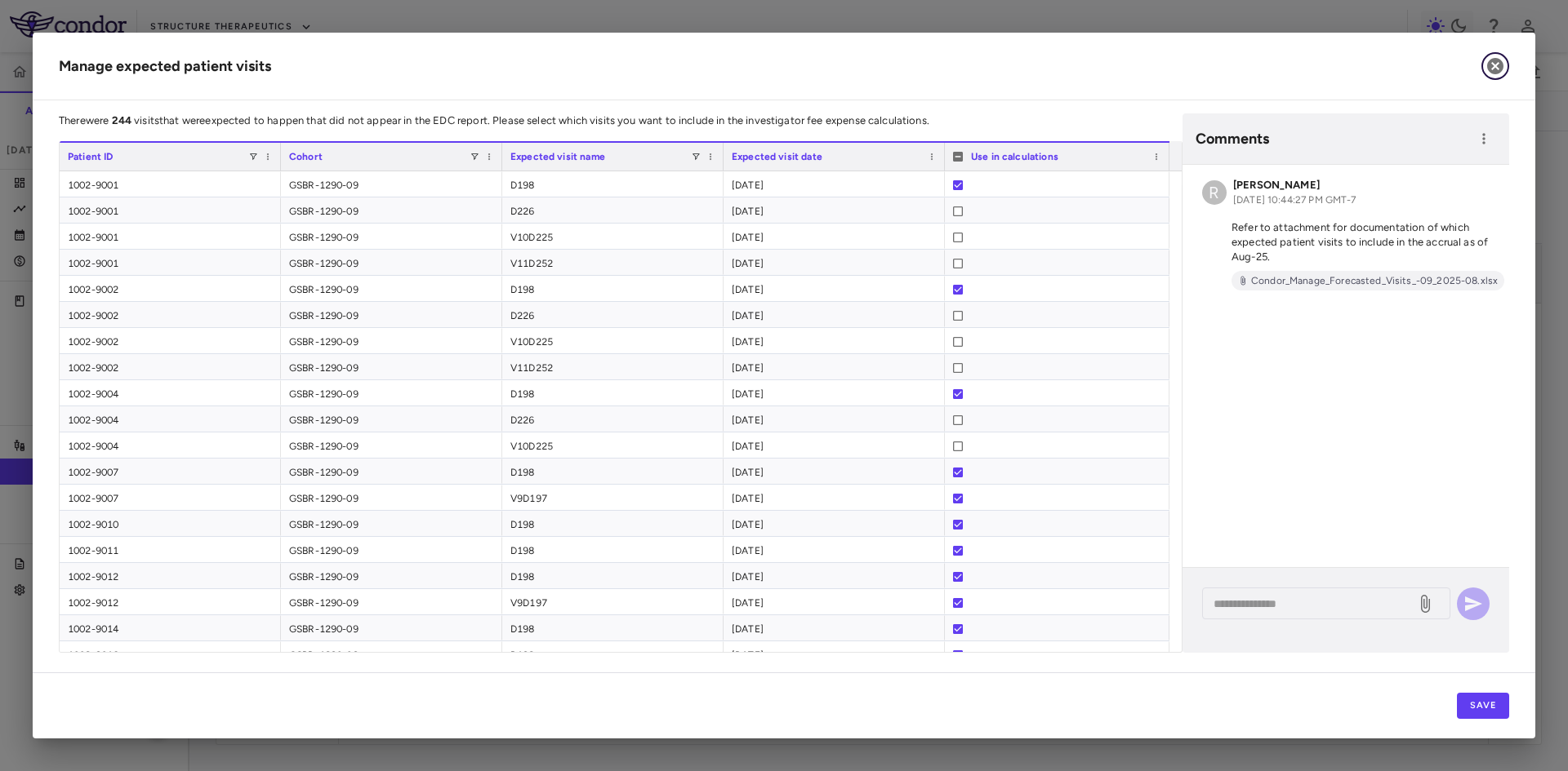
click at [1501, 70] on icon "button" at bounding box center [1495, 66] width 16 height 16
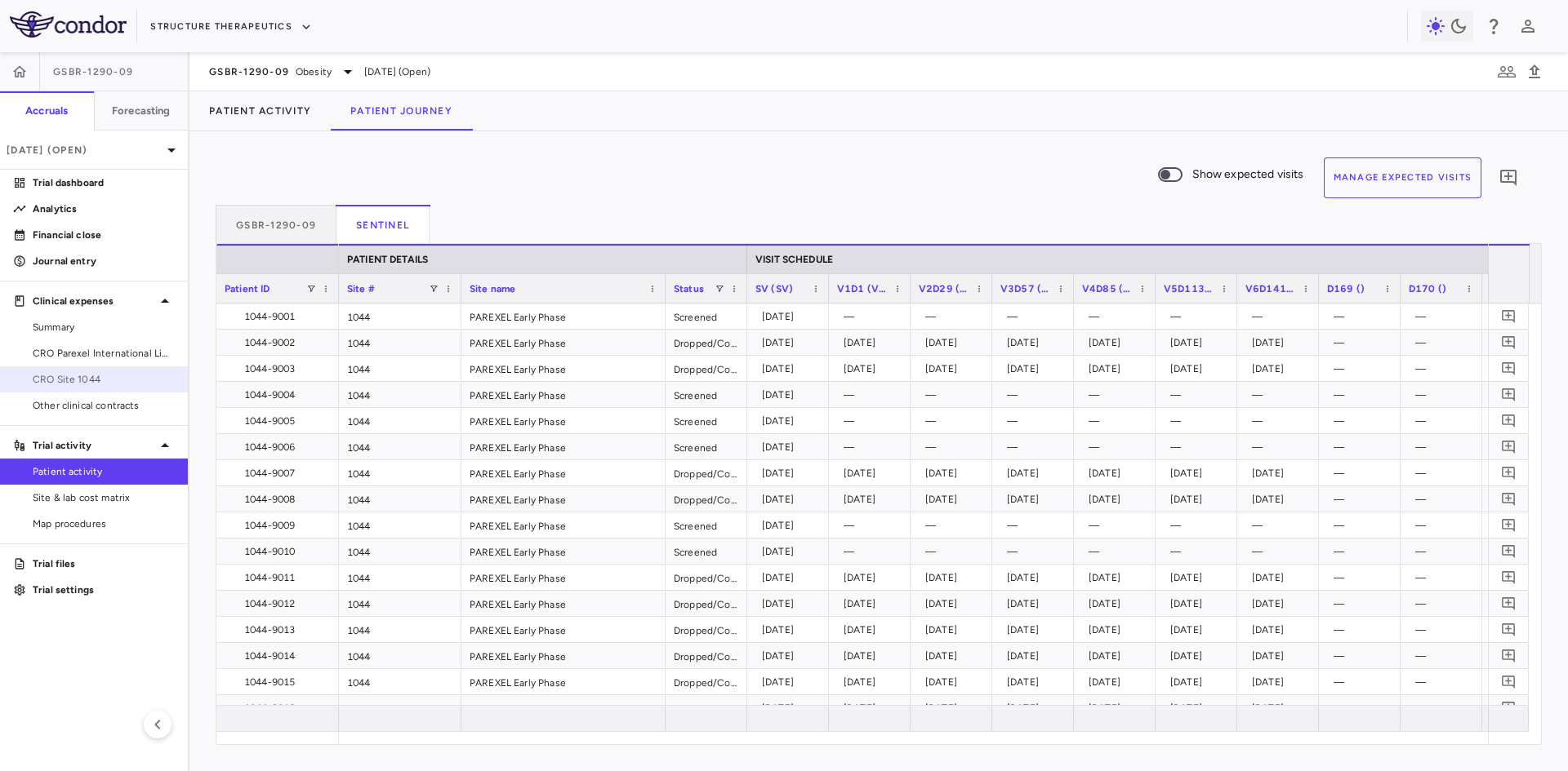
click at [127, 380] on span "CRO Site 1044" at bounding box center [104, 379] width 142 height 14
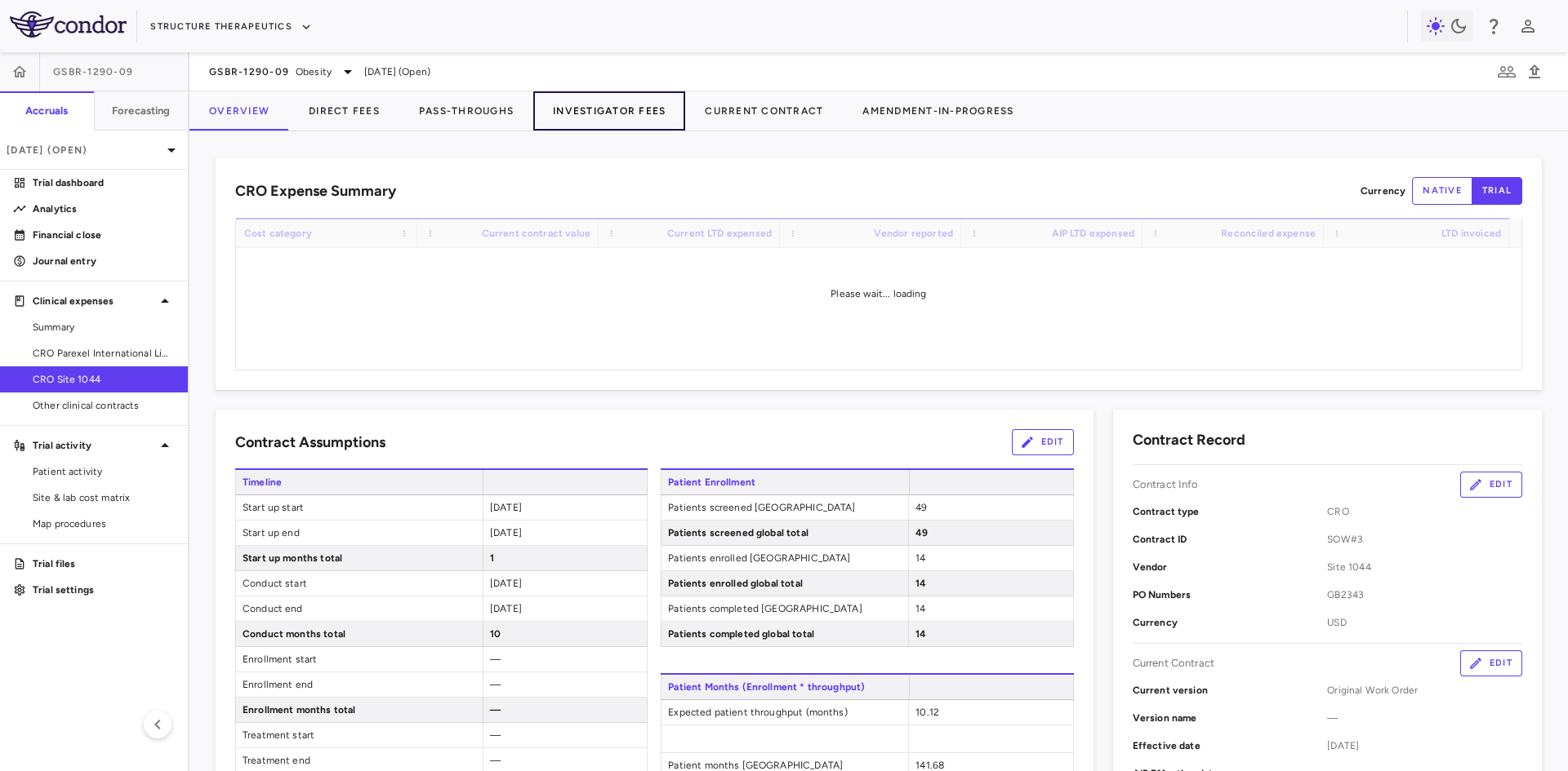
click at [625, 110] on button "Investigator Fees" at bounding box center [609, 110] width 152 height 39
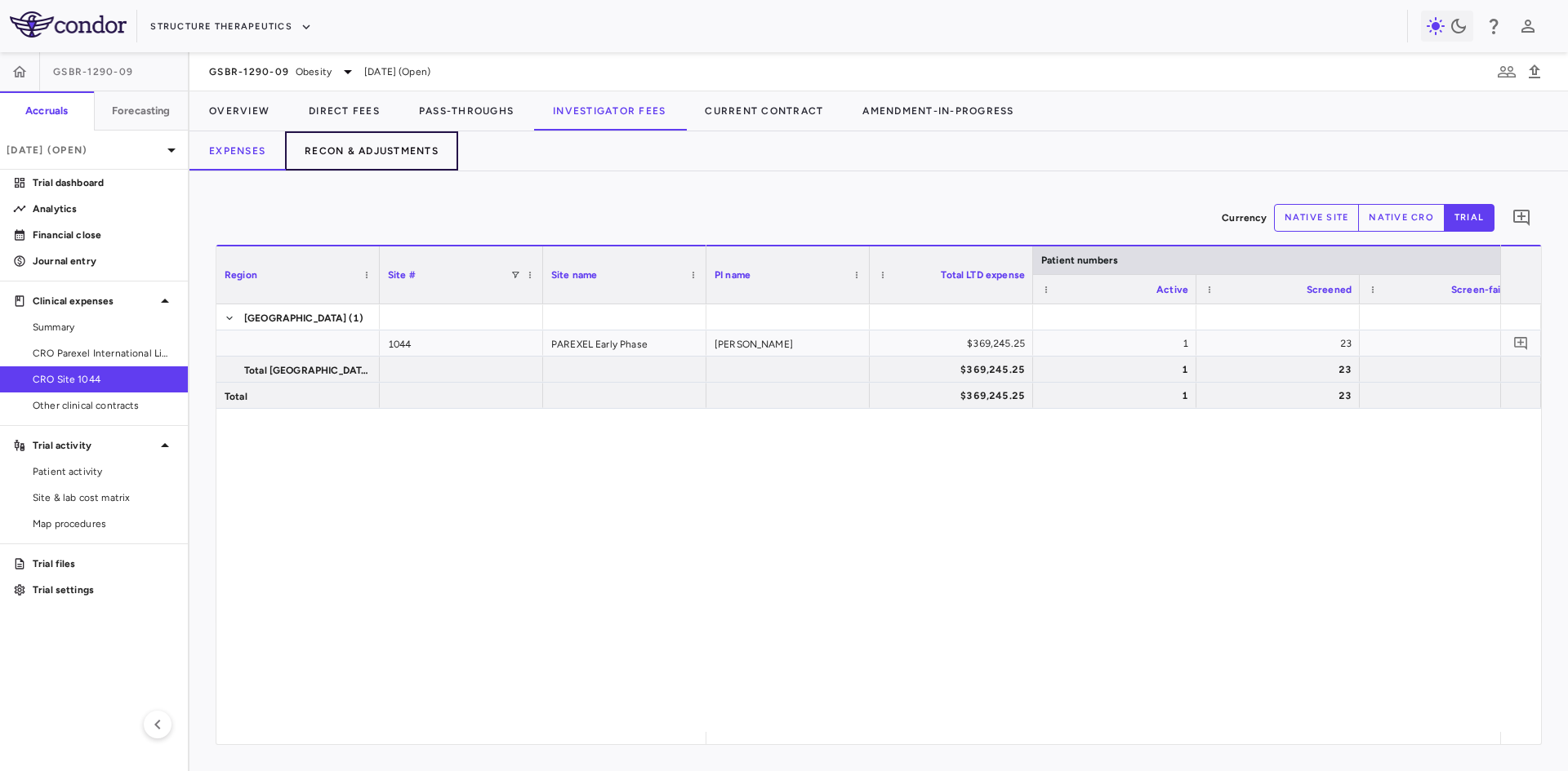
click at [363, 154] on button "Recon & Adjustments" at bounding box center [371, 151] width 173 height 39
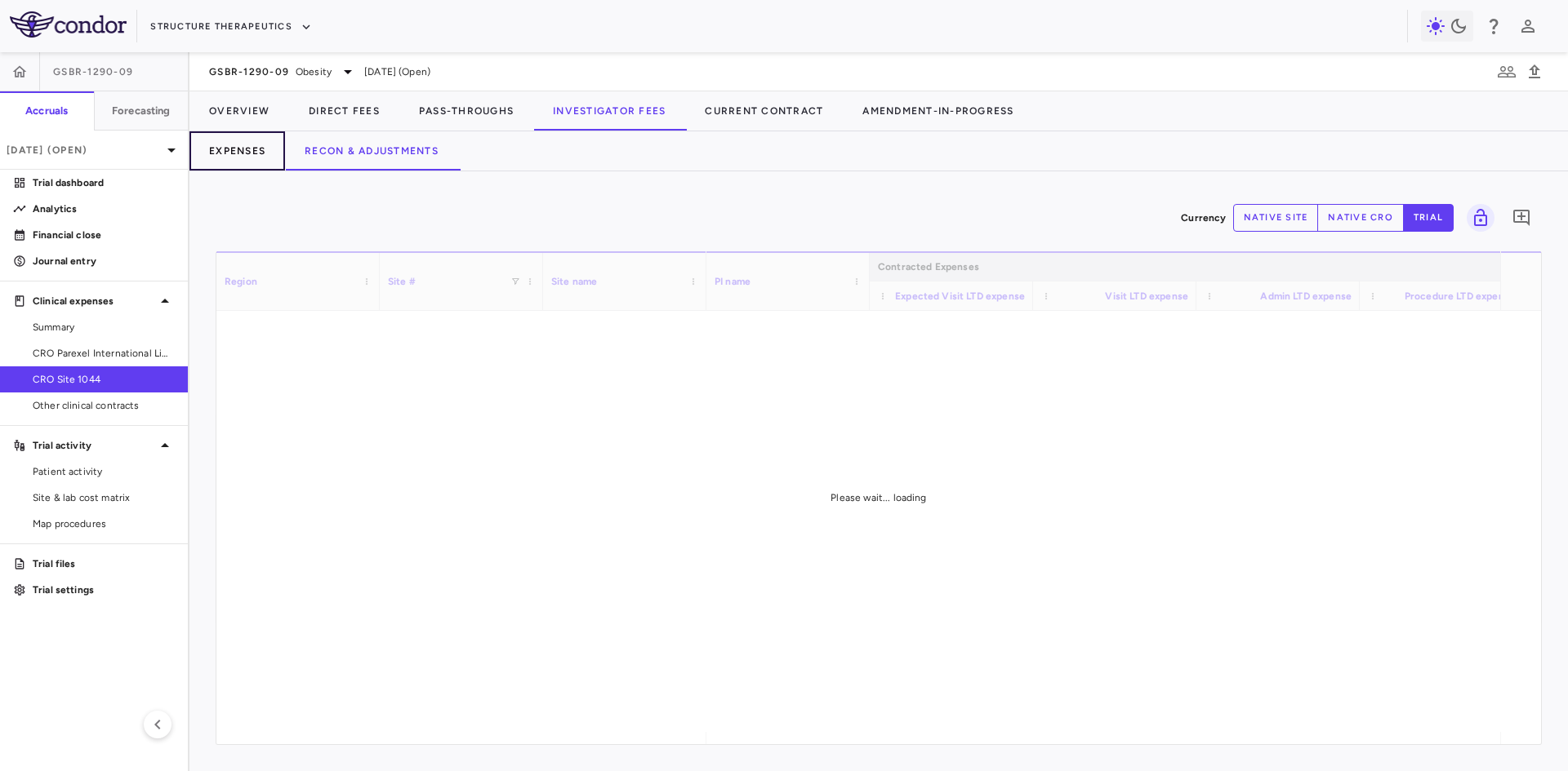
drag, startPoint x: 266, startPoint y: 155, endPoint x: 269, endPoint y: 169, distance: 14.3
click at [261, 156] on button "Expenses" at bounding box center [237, 151] width 95 height 39
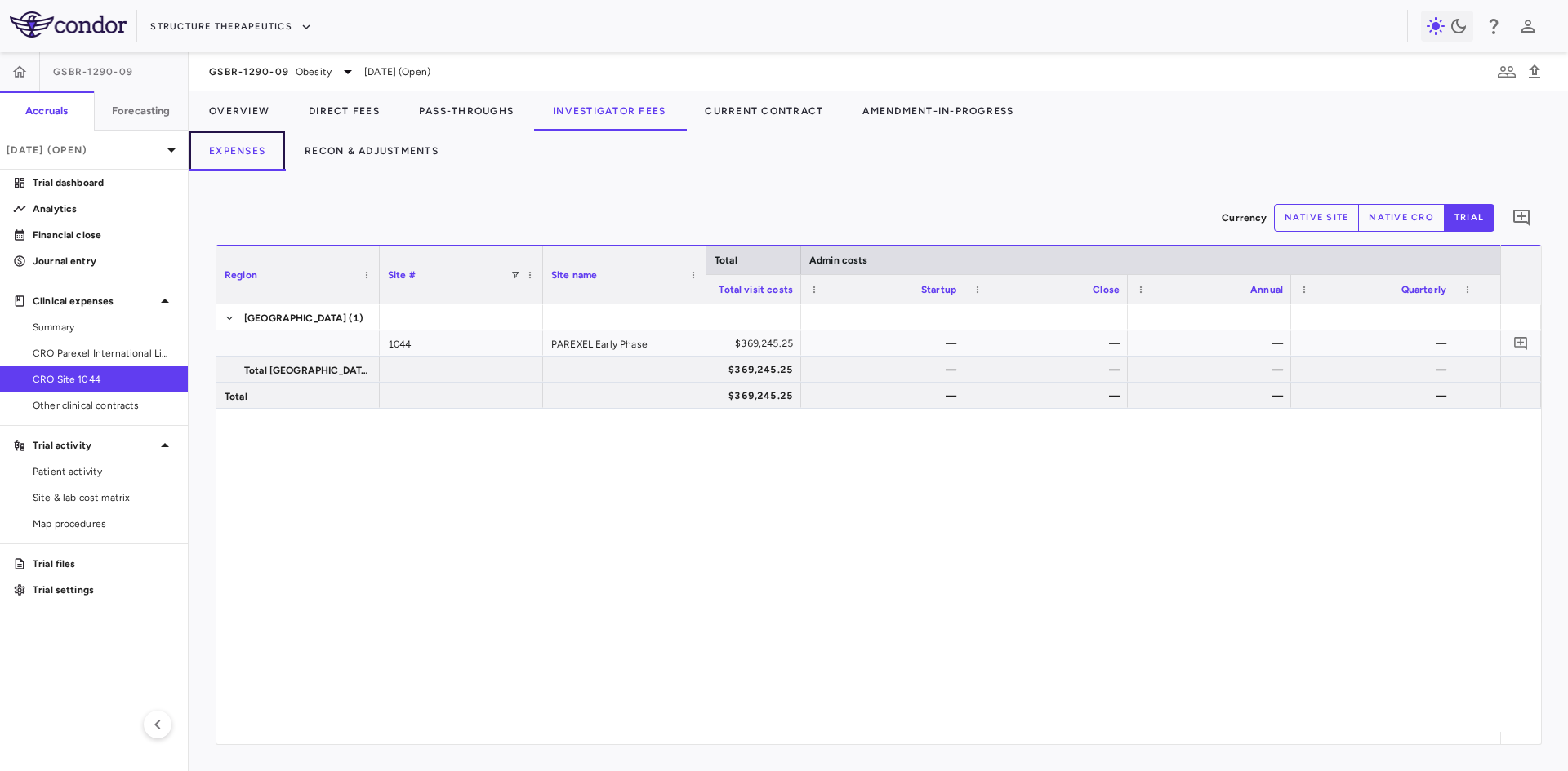
scroll to position [0, 6559]
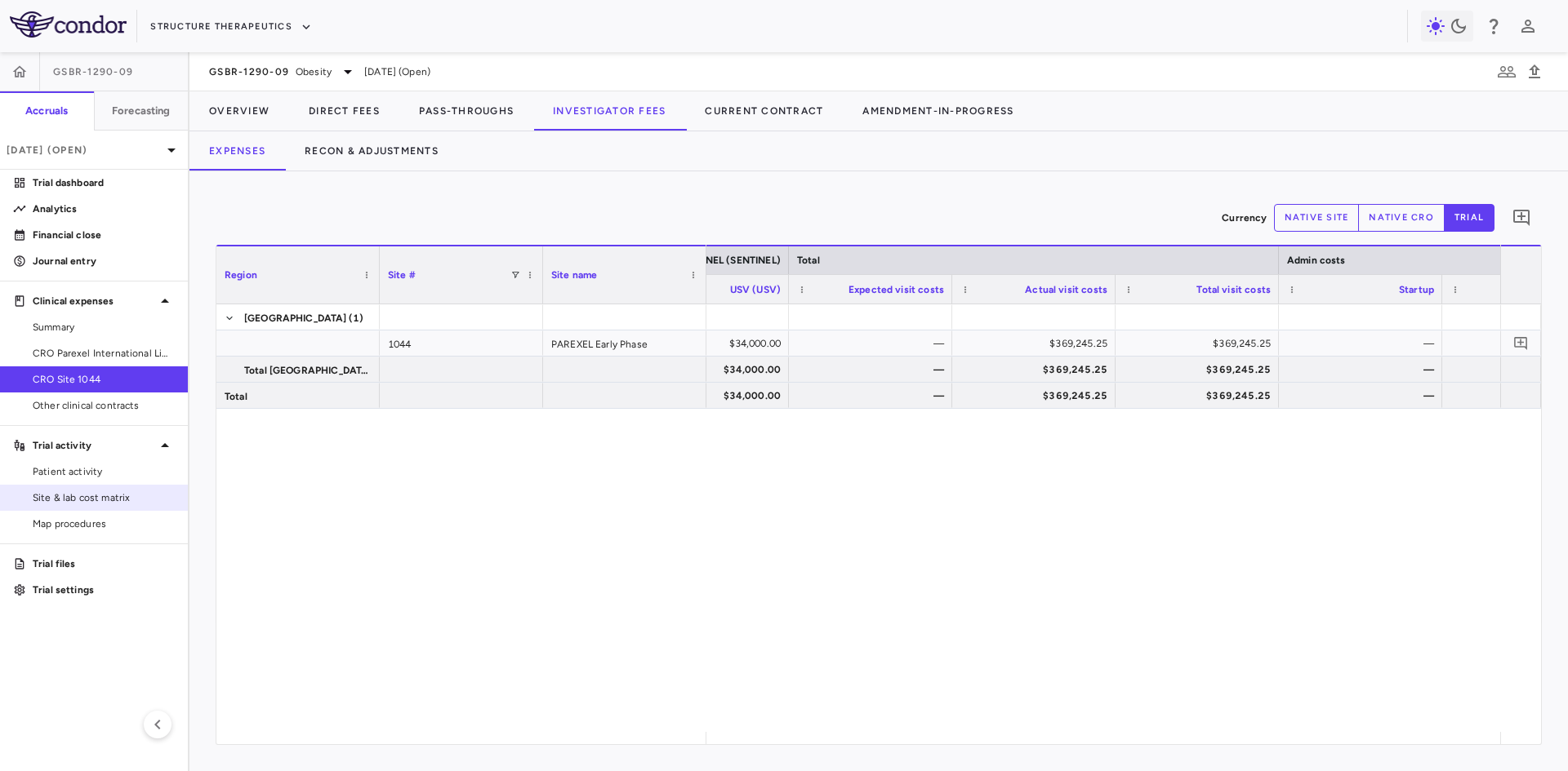
click at [101, 504] on span "Site & lab cost matrix" at bounding box center [104, 497] width 142 height 14
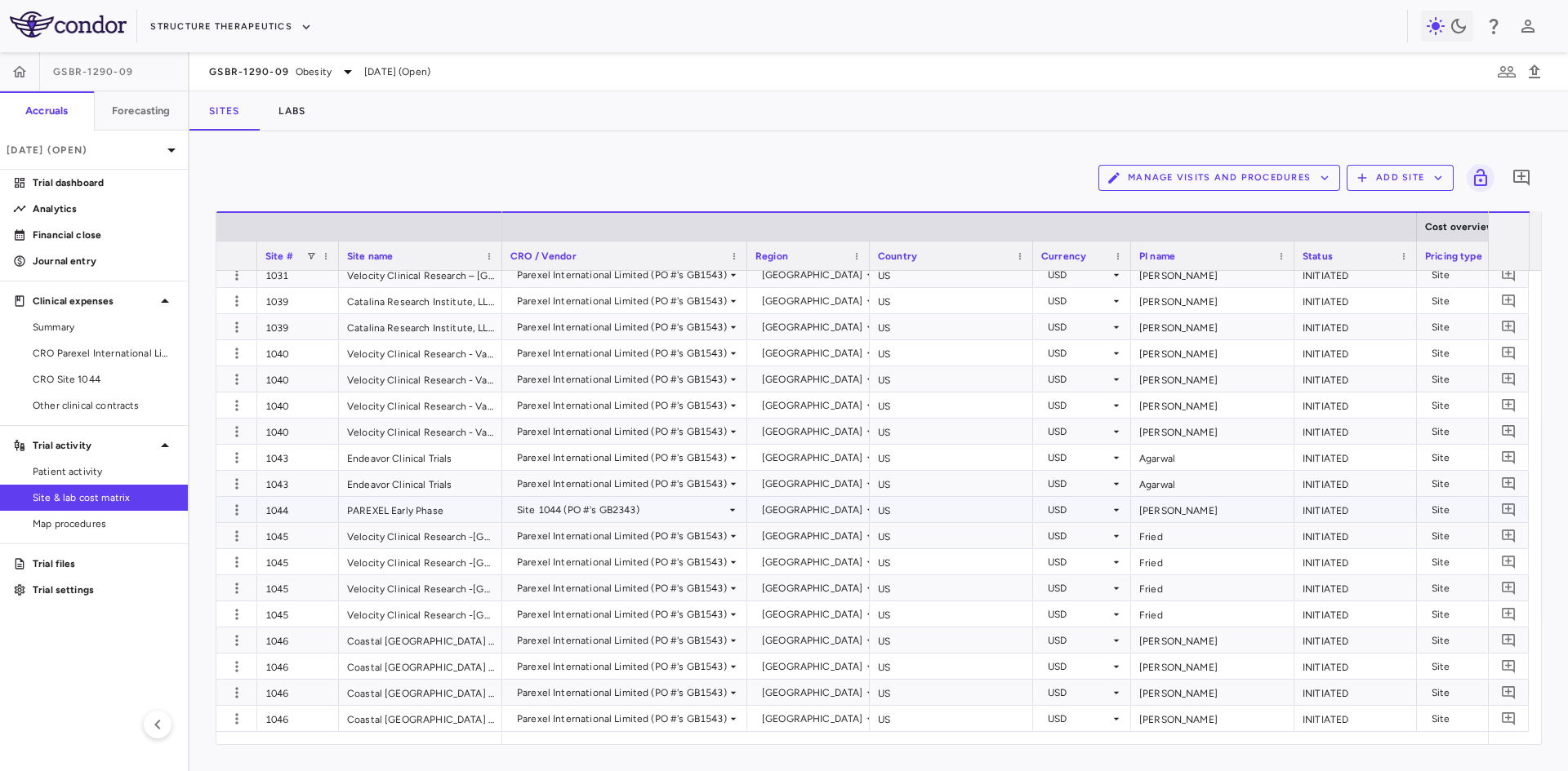
click at [1316, 512] on div "INITIATED" at bounding box center [1355, 510] width 122 height 25
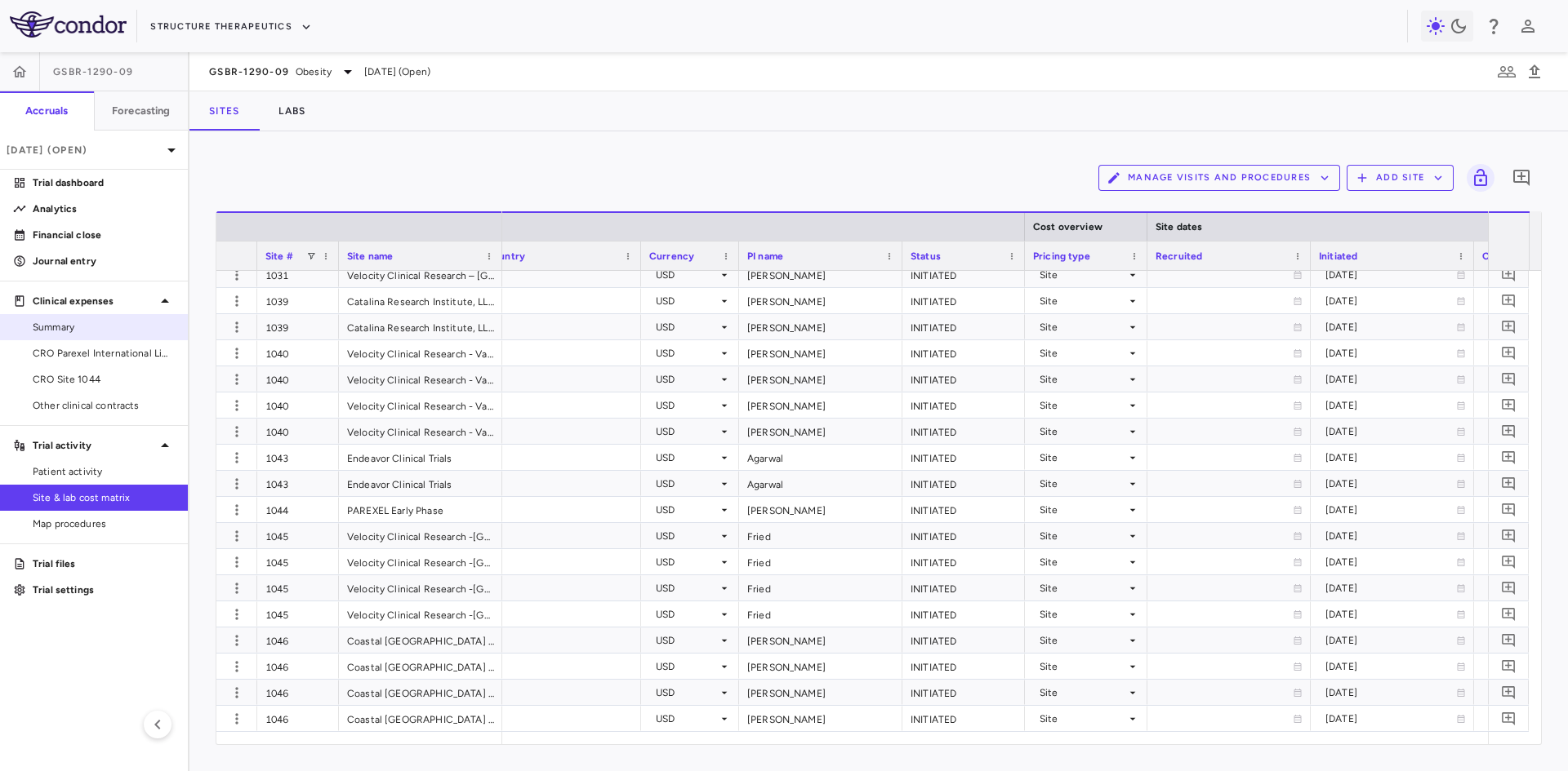
click at [112, 346] on span "CRO Parexel International Limited" at bounding box center [104, 353] width 142 height 14
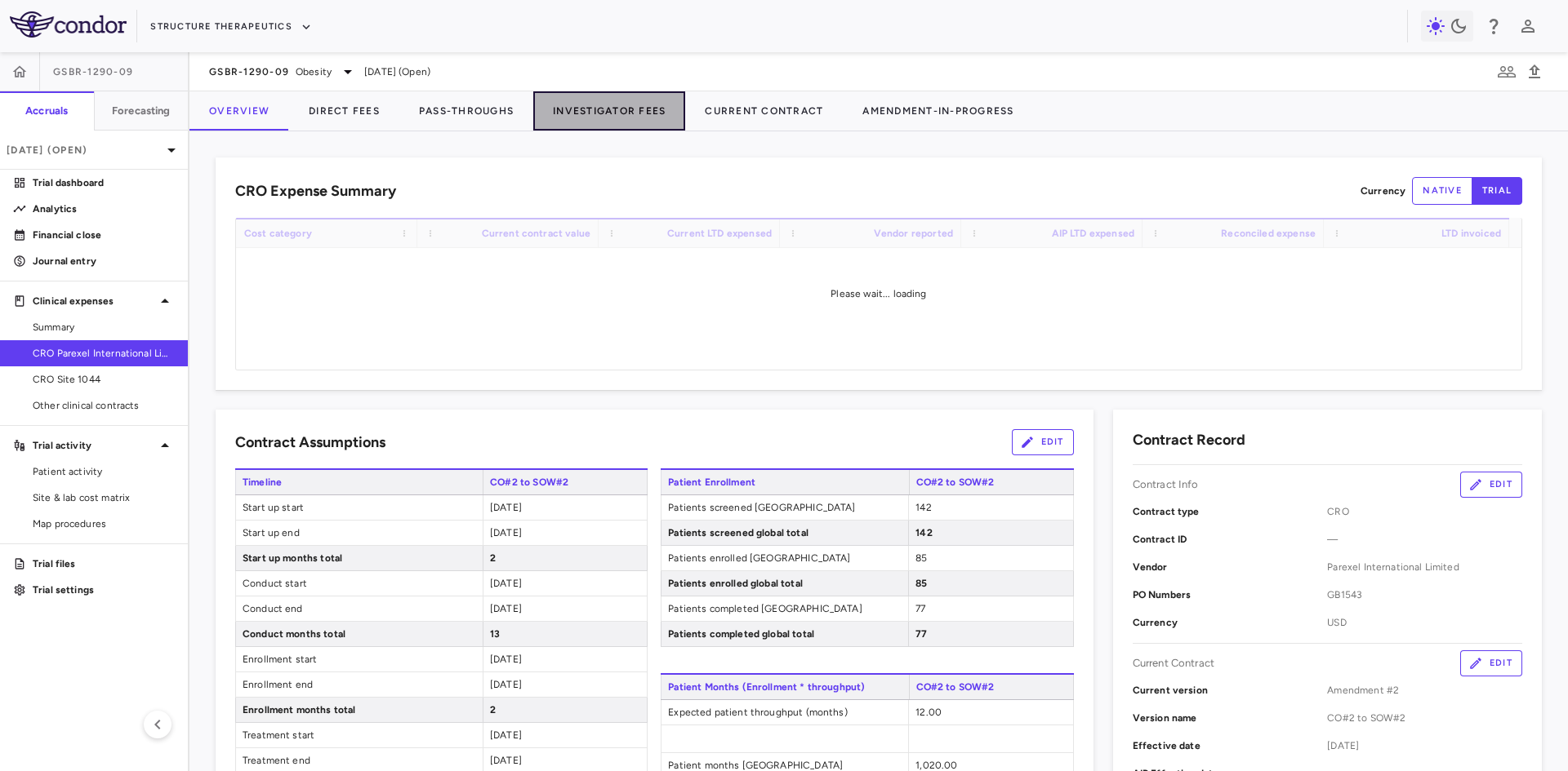
click at [577, 111] on button "Investigator Fees" at bounding box center [609, 110] width 152 height 39
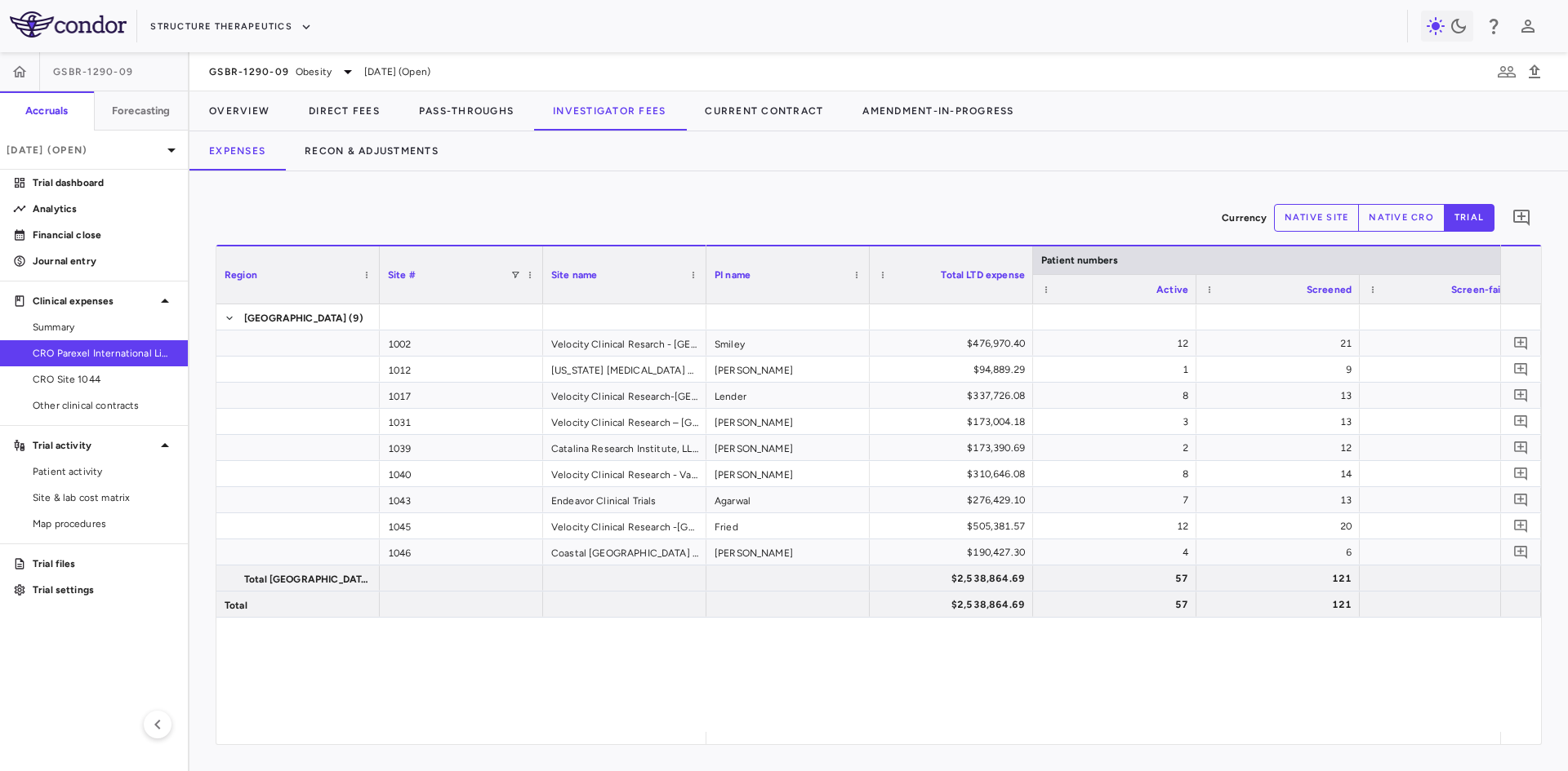
click at [771, 731] on div "Smiley $476,970.40 12 21 — 13 Bharghava $94,889.29 1 9 — 2 Lender $337,726.08 8…" at bounding box center [1104, 518] width 794 height 428
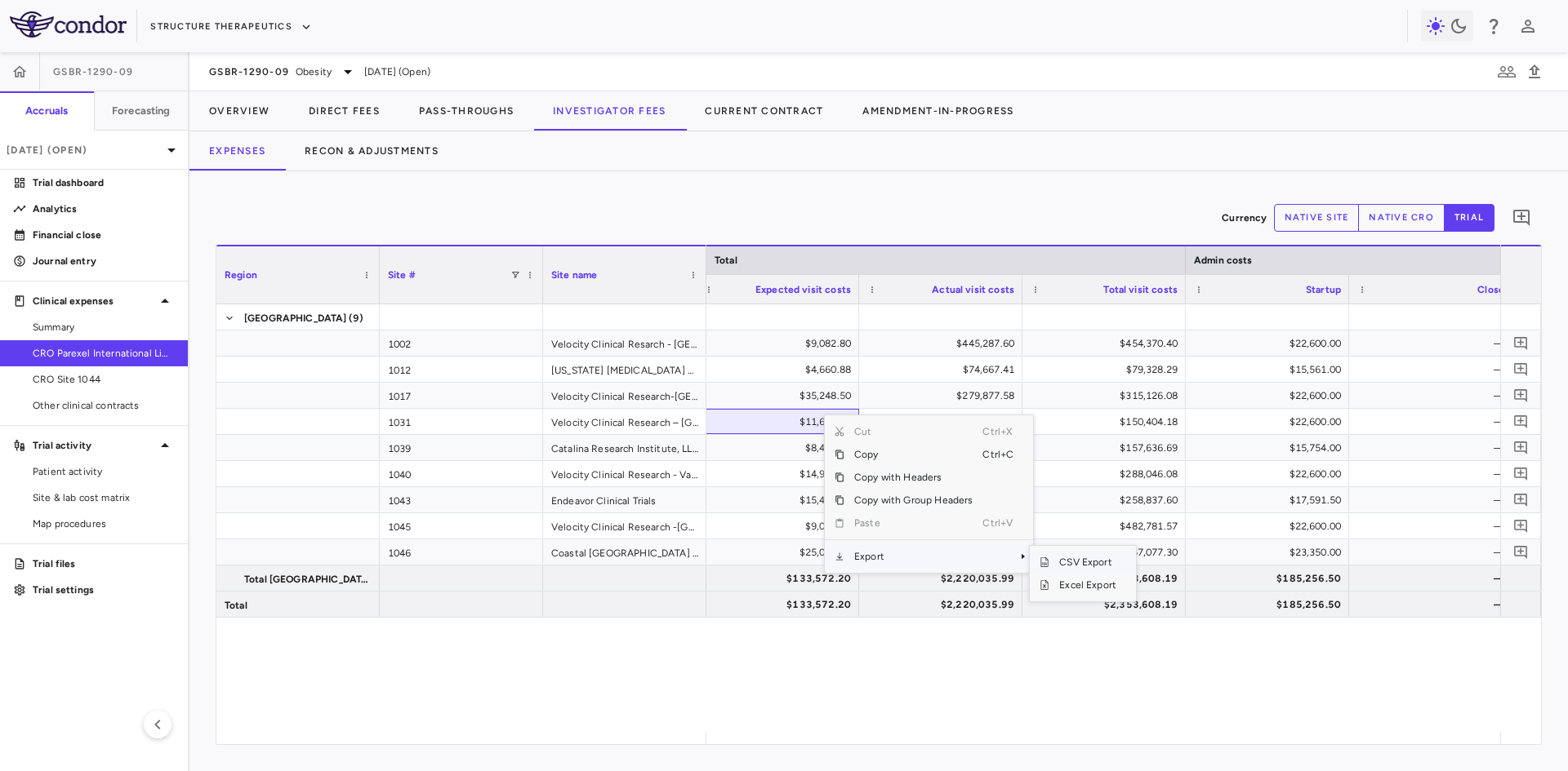
click at [1096, 560] on span "CSV Export" at bounding box center [1087, 562] width 77 height 23
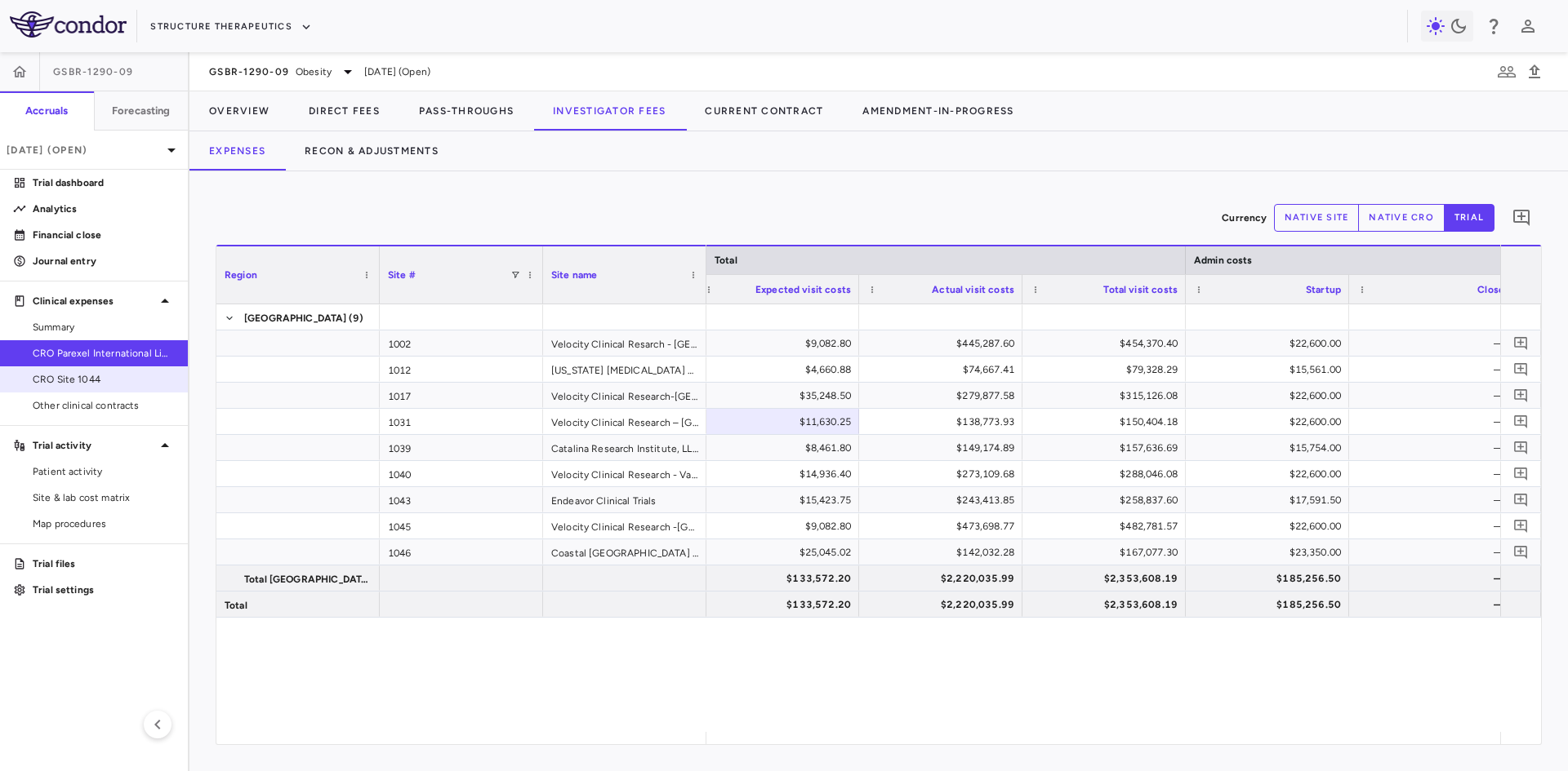
click at [115, 380] on span "CRO Site 1044" at bounding box center [104, 379] width 142 height 14
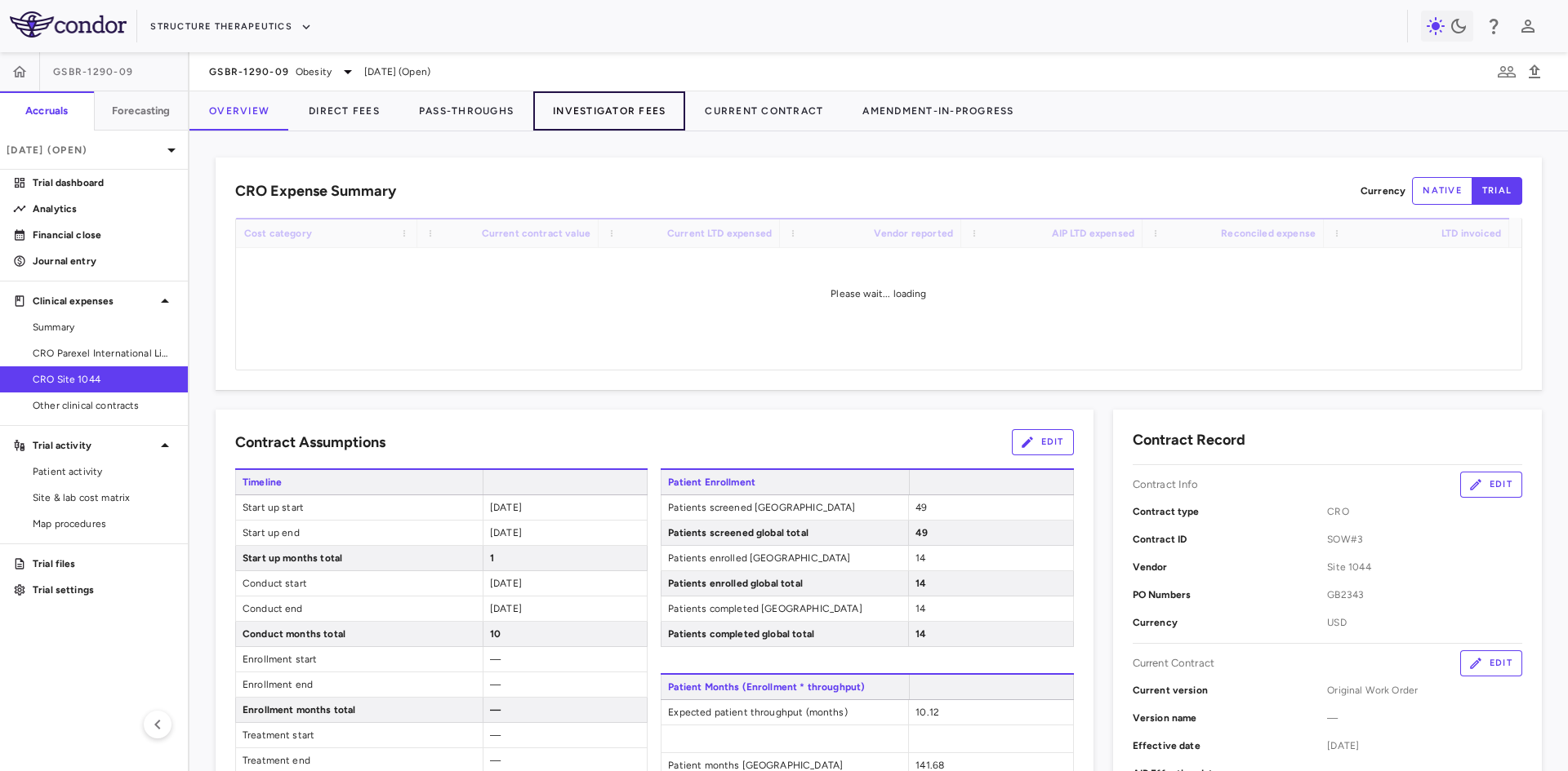
drag, startPoint x: 642, startPoint y: 100, endPoint x: 537, endPoint y: 126, distance: 108.2
click at [642, 99] on button "Investigator Fees" at bounding box center [609, 110] width 152 height 39
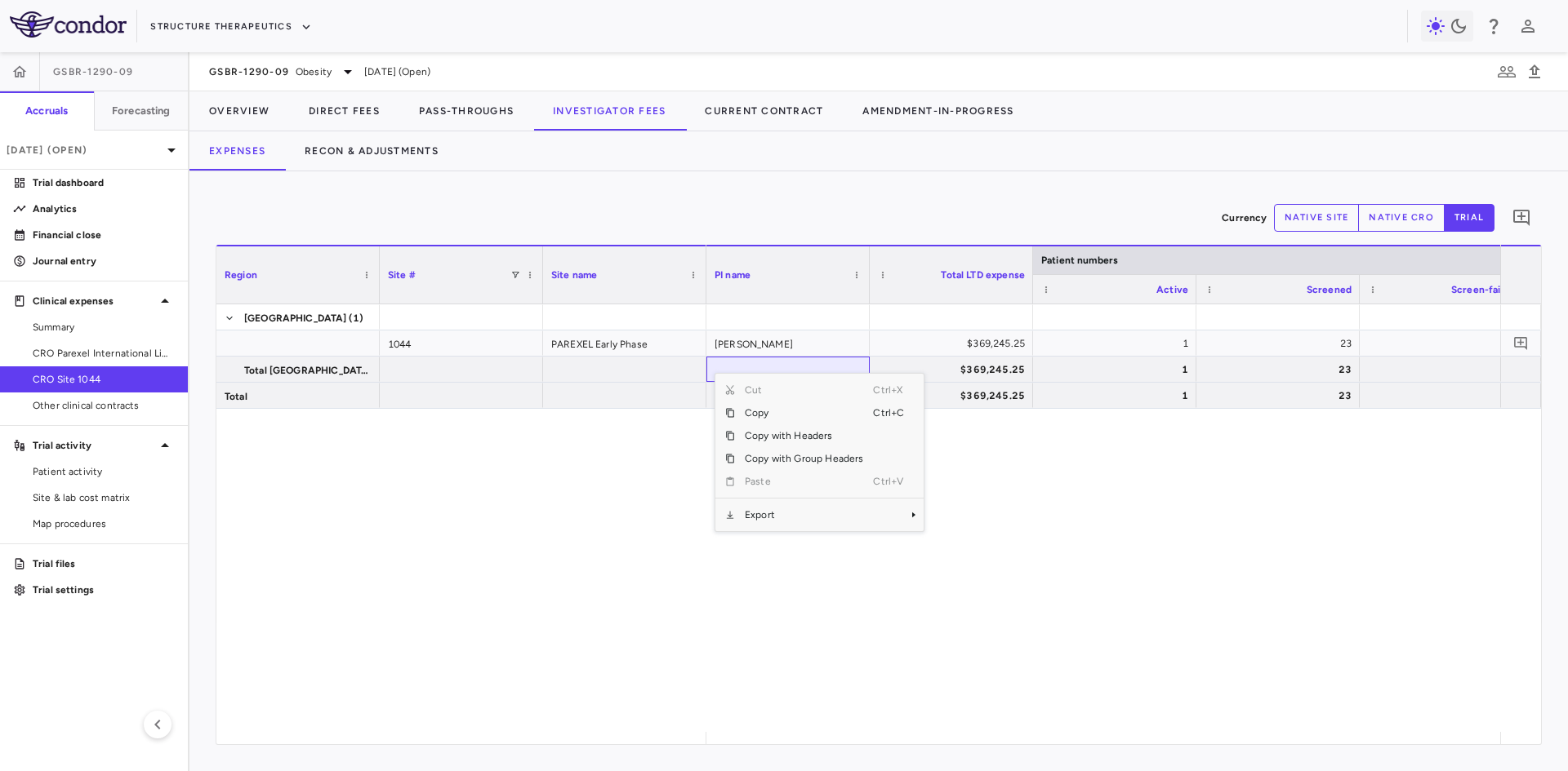
click at [572, 486] on div "United States (1) 1044 PAREXEL Early Phase Total United States Total Gertsik $3…" at bounding box center [878, 518] width 1324 height 428
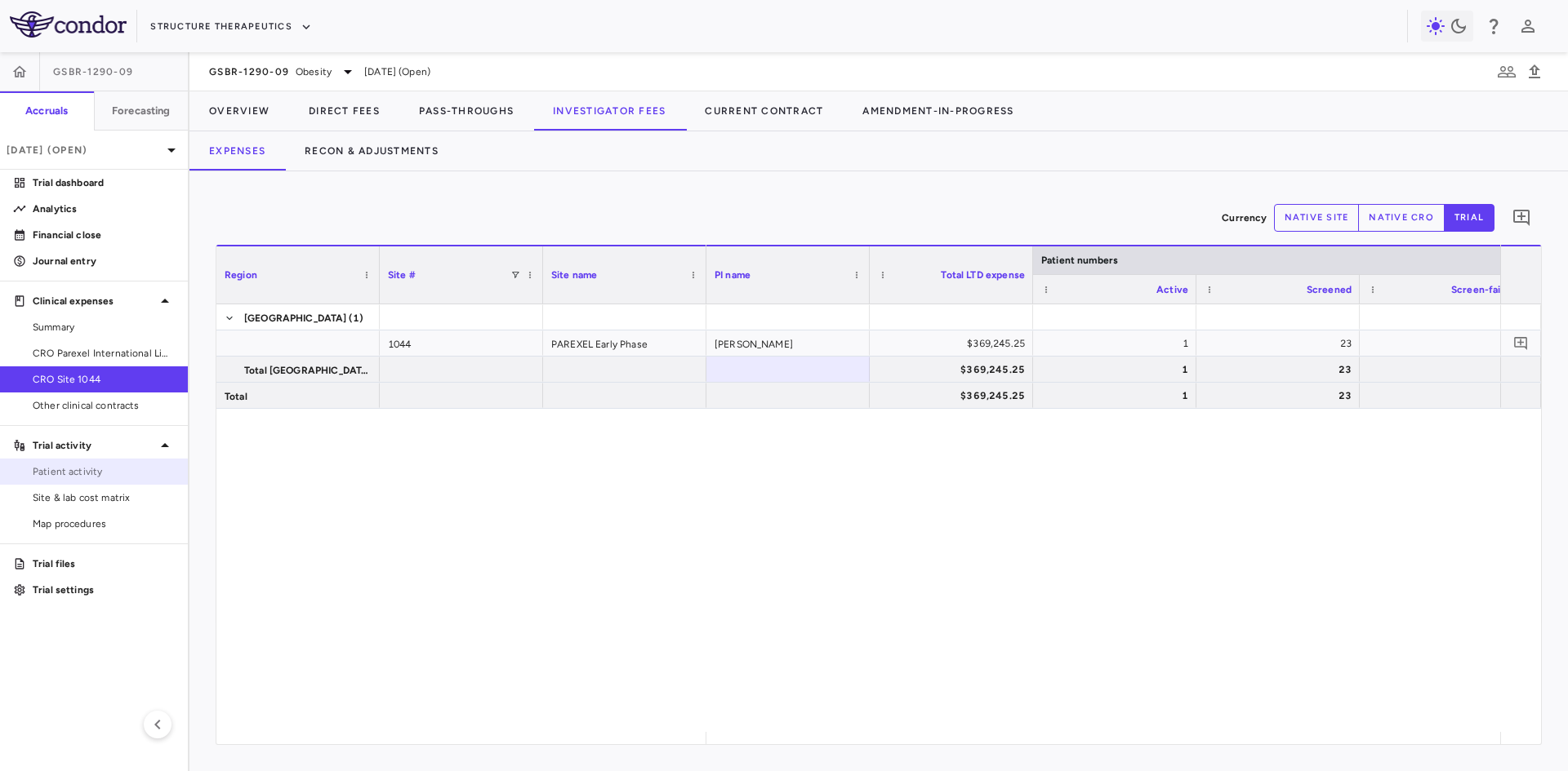
click at [89, 474] on span "Patient activity" at bounding box center [104, 471] width 142 height 14
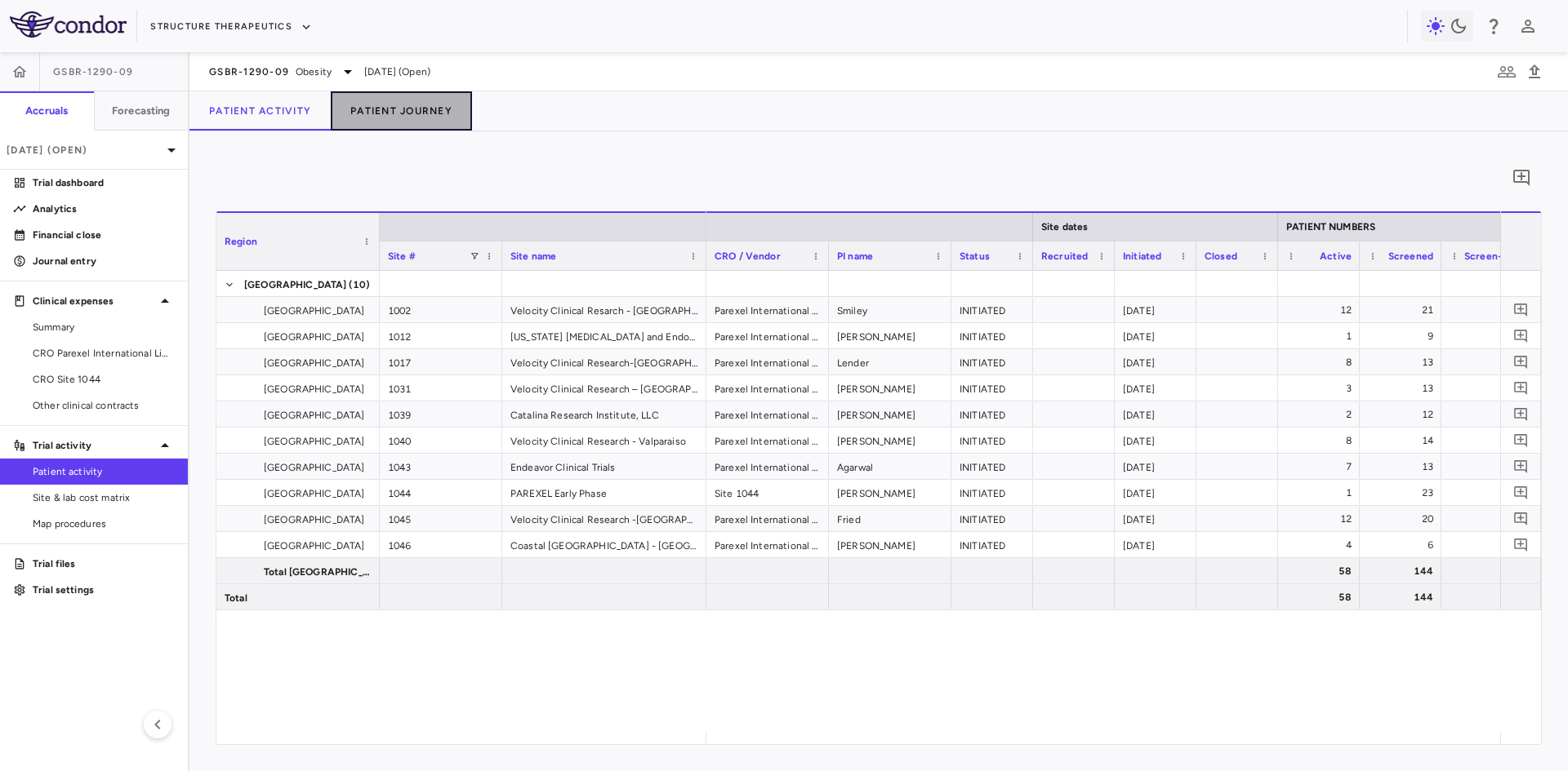
click at [405, 110] on button "Patient Journey" at bounding box center [401, 110] width 142 height 39
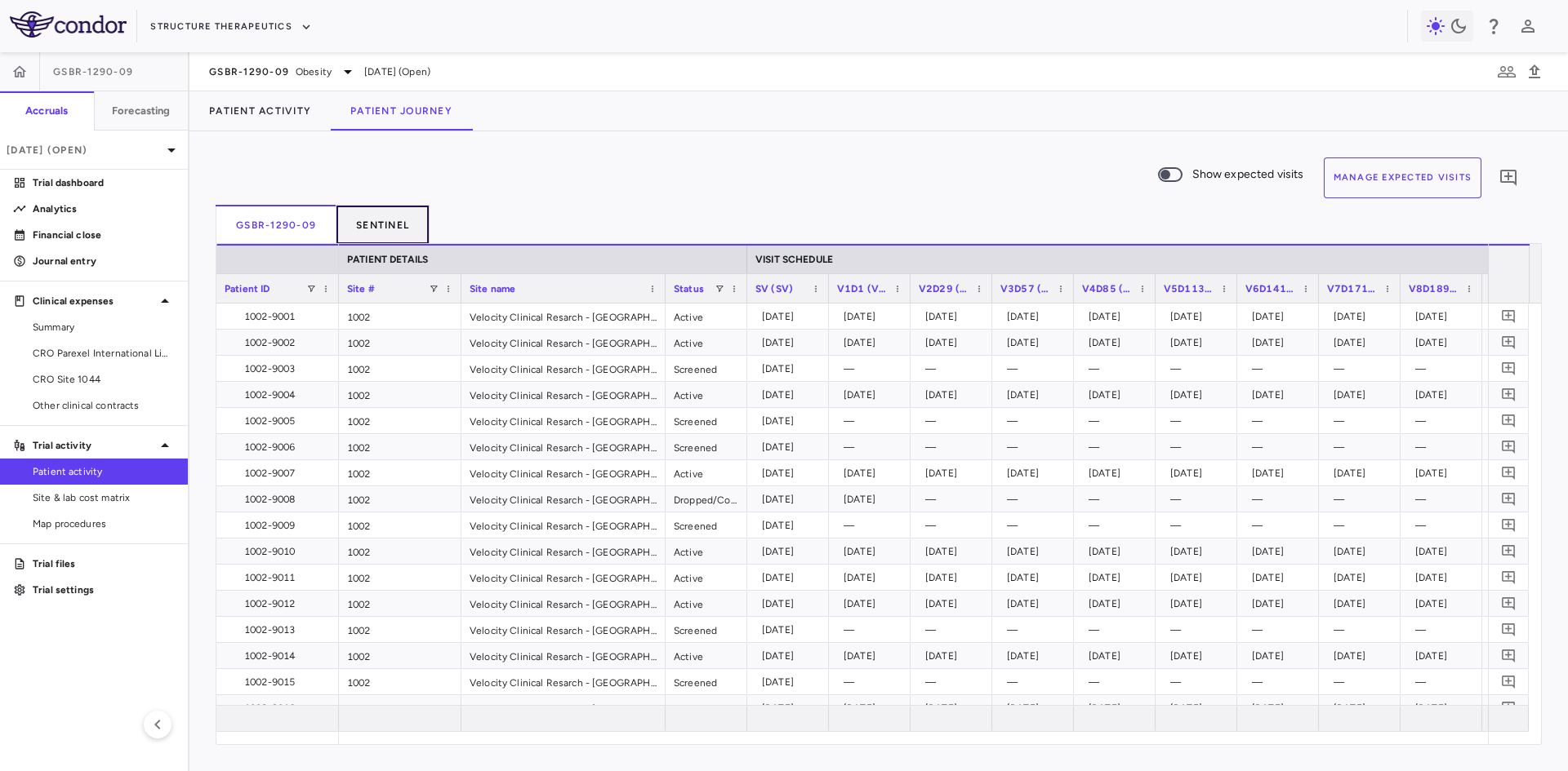
click at [387, 215] on button "Sentinel" at bounding box center [383, 224] width 93 height 39
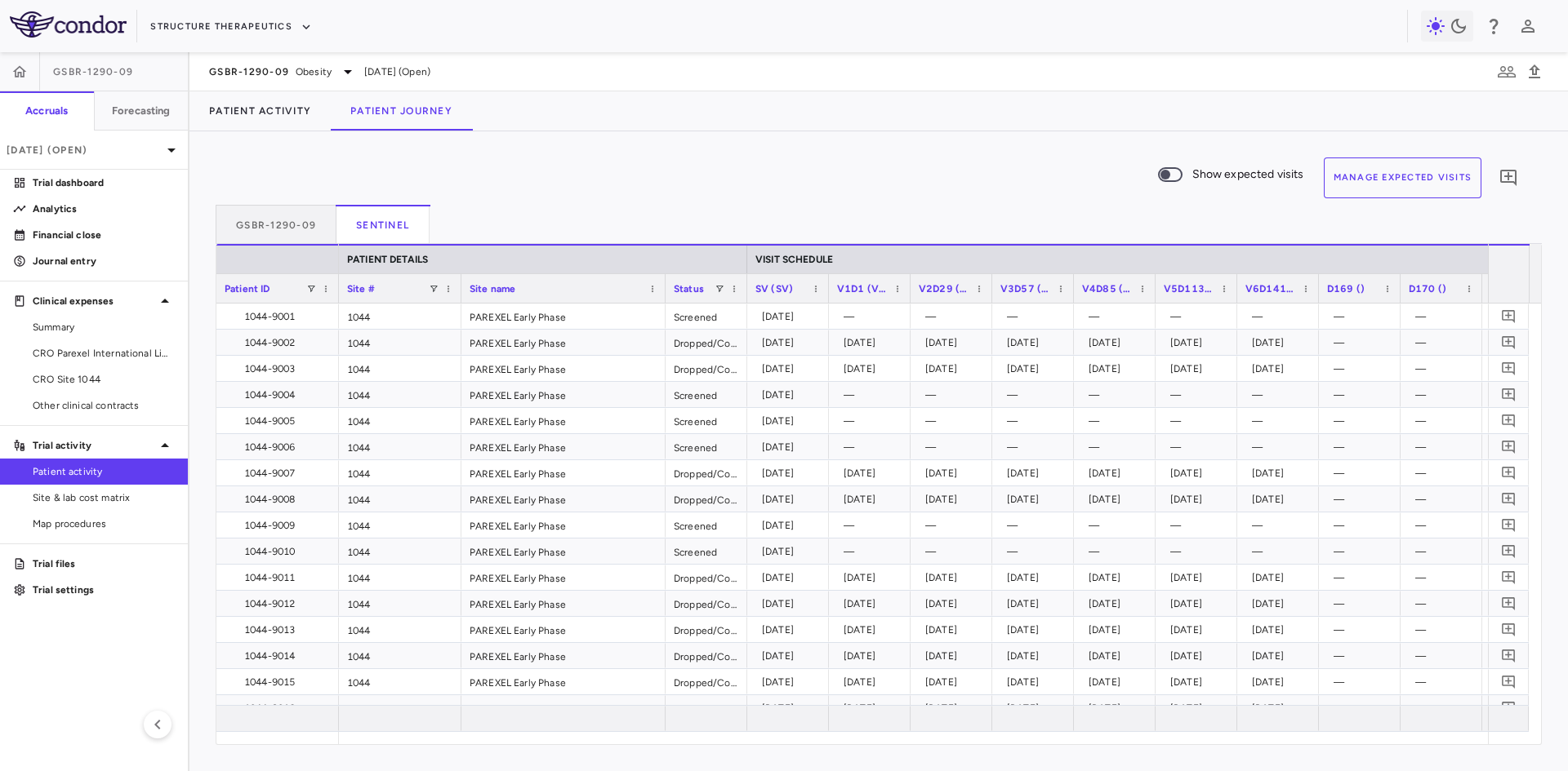
click at [1410, 178] on button "Manage Expected Visits" at bounding box center [1403, 178] width 158 height 40
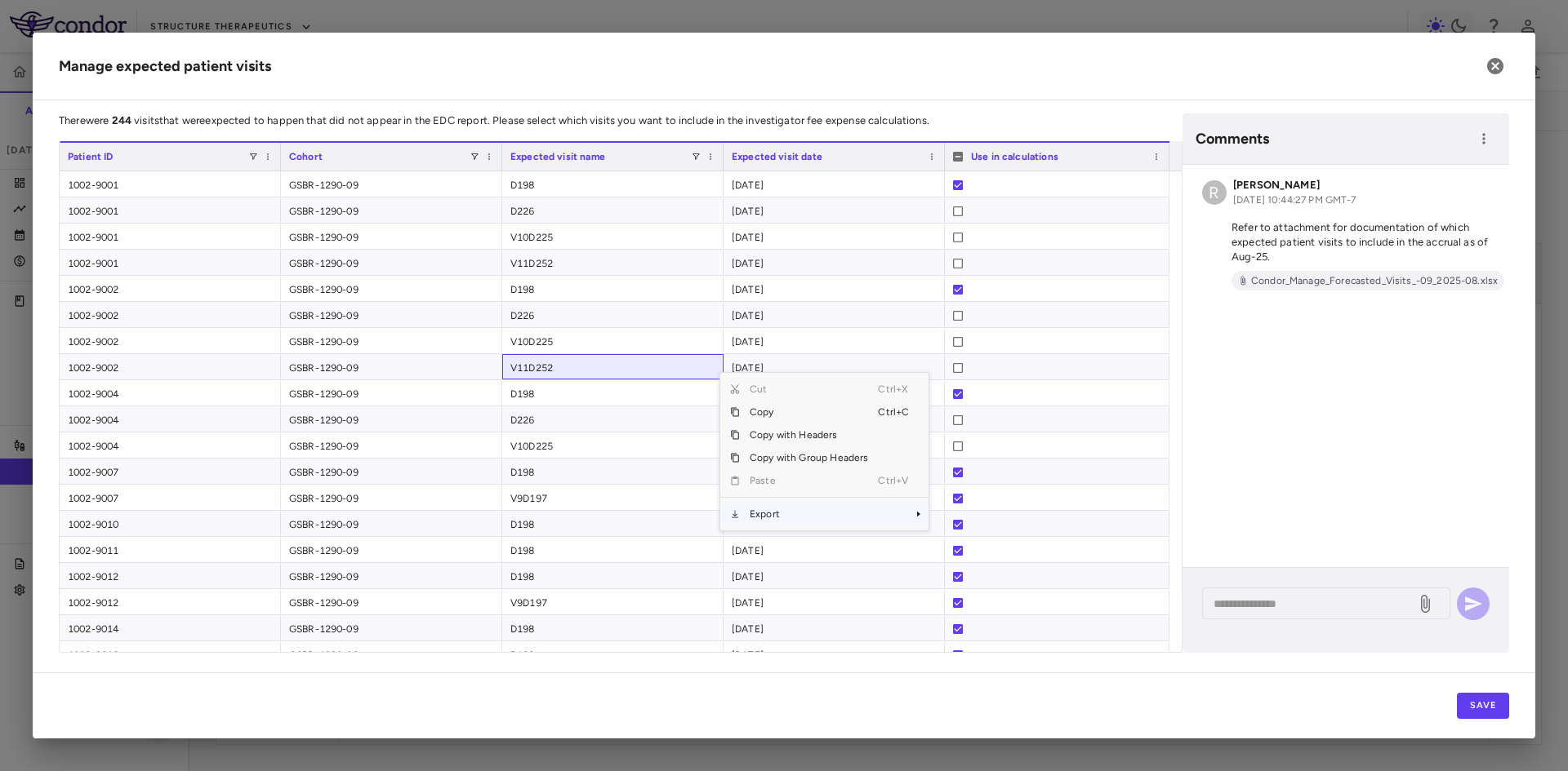
click at [772, 517] on span "Export" at bounding box center [809, 514] width 138 height 23
click at [993, 521] on span "CSV Export" at bounding box center [983, 519] width 77 height 23
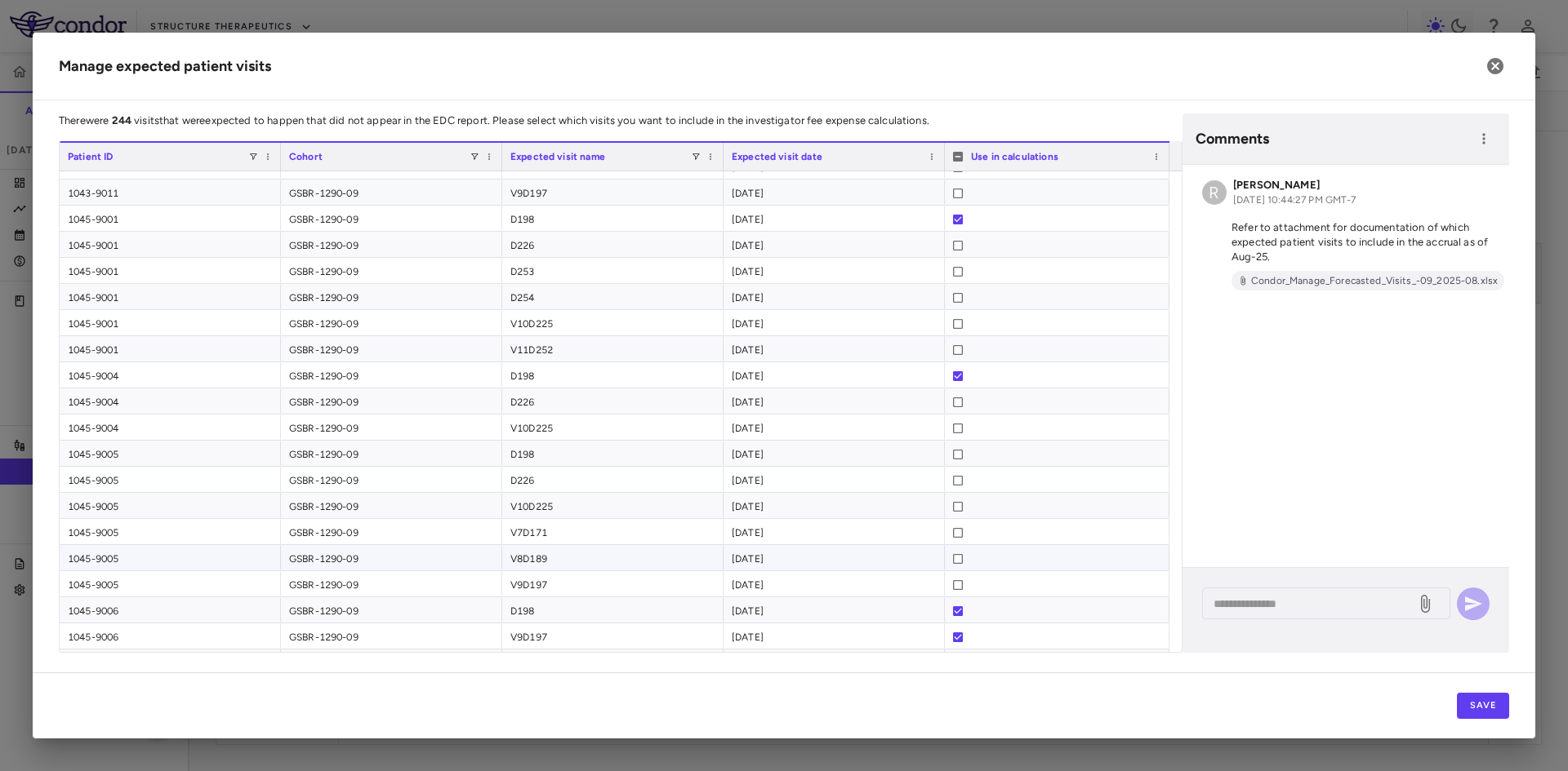
scroll to position [2775, 0]
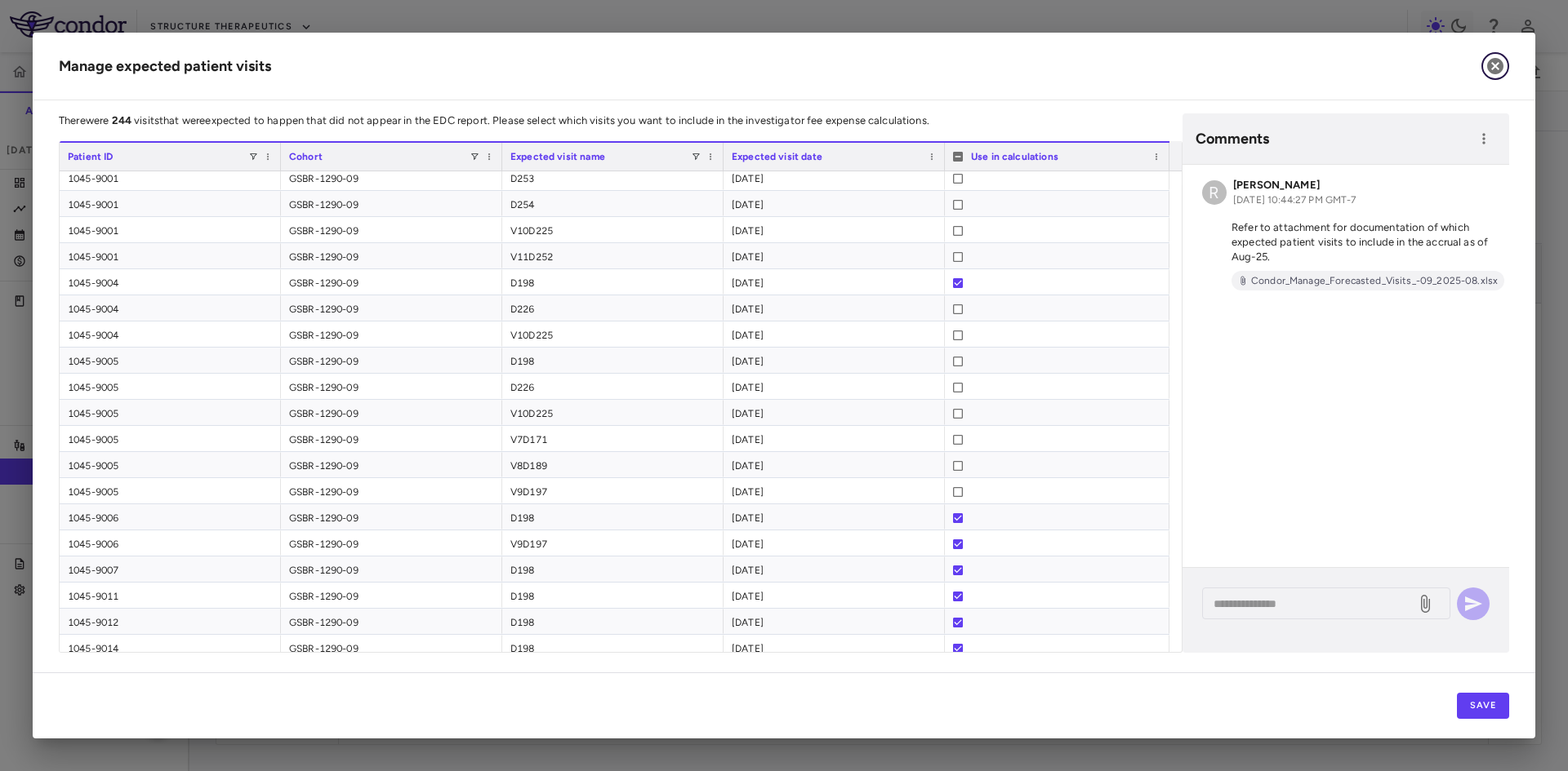
click at [1490, 68] on icon "button" at bounding box center [1495, 66] width 16 height 16
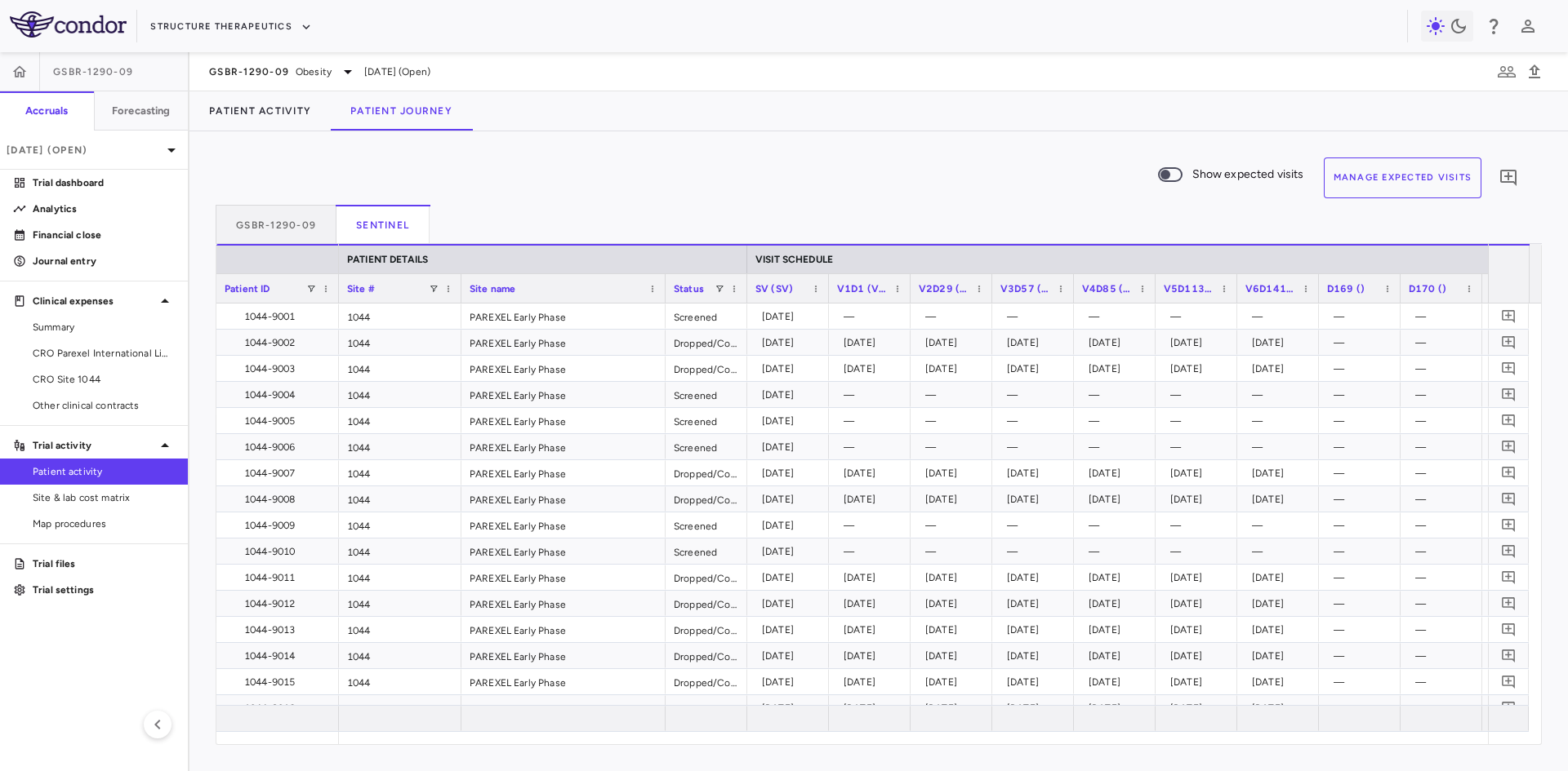
click at [1388, 174] on button "Manage Expected Visits" at bounding box center [1403, 178] width 158 height 40
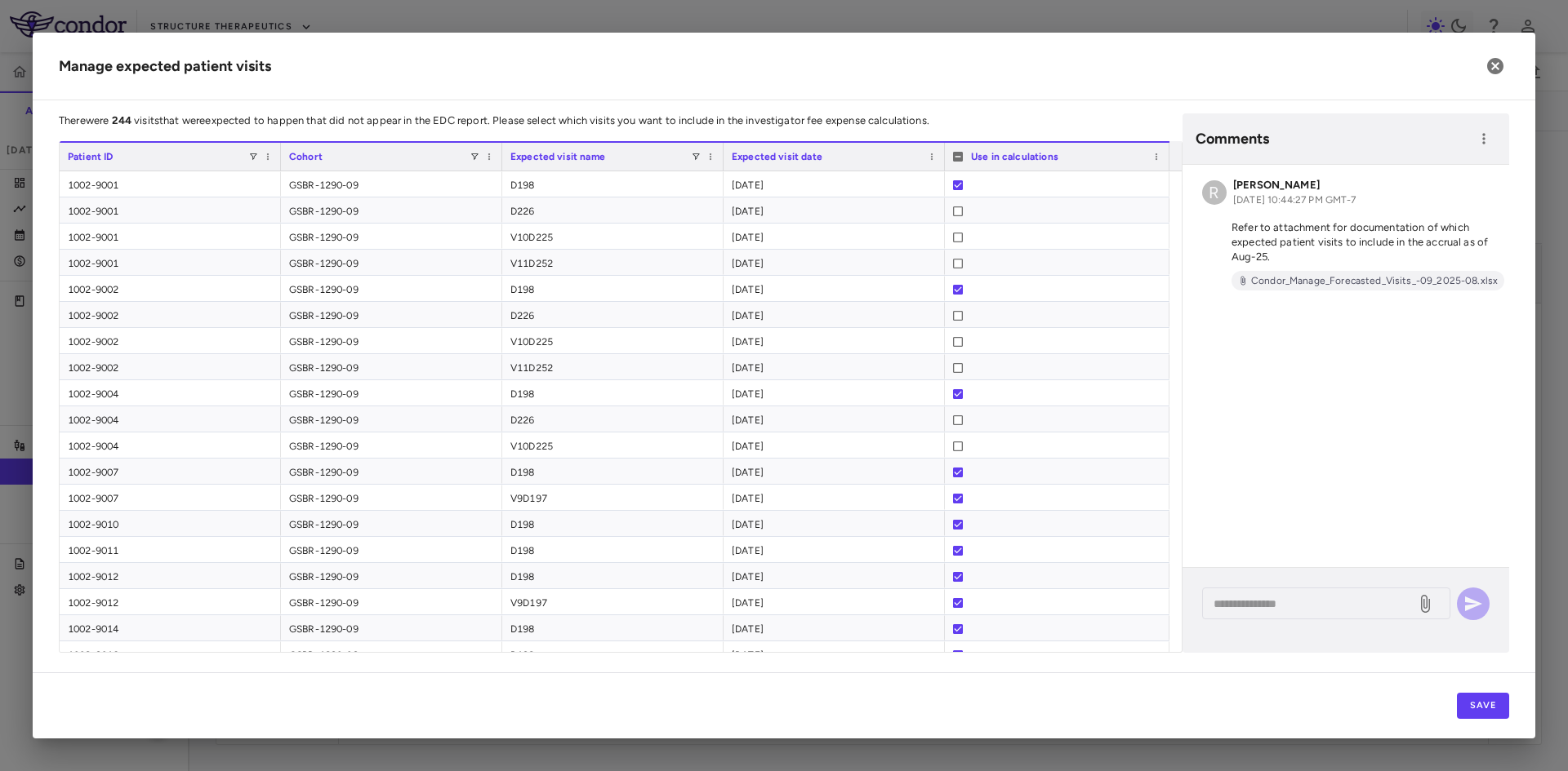
click at [639, 67] on h2 "Manage expected patient visits" at bounding box center [784, 67] width 1502 height 67
click at [1494, 66] on icon "button" at bounding box center [1495, 66] width 19 height 19
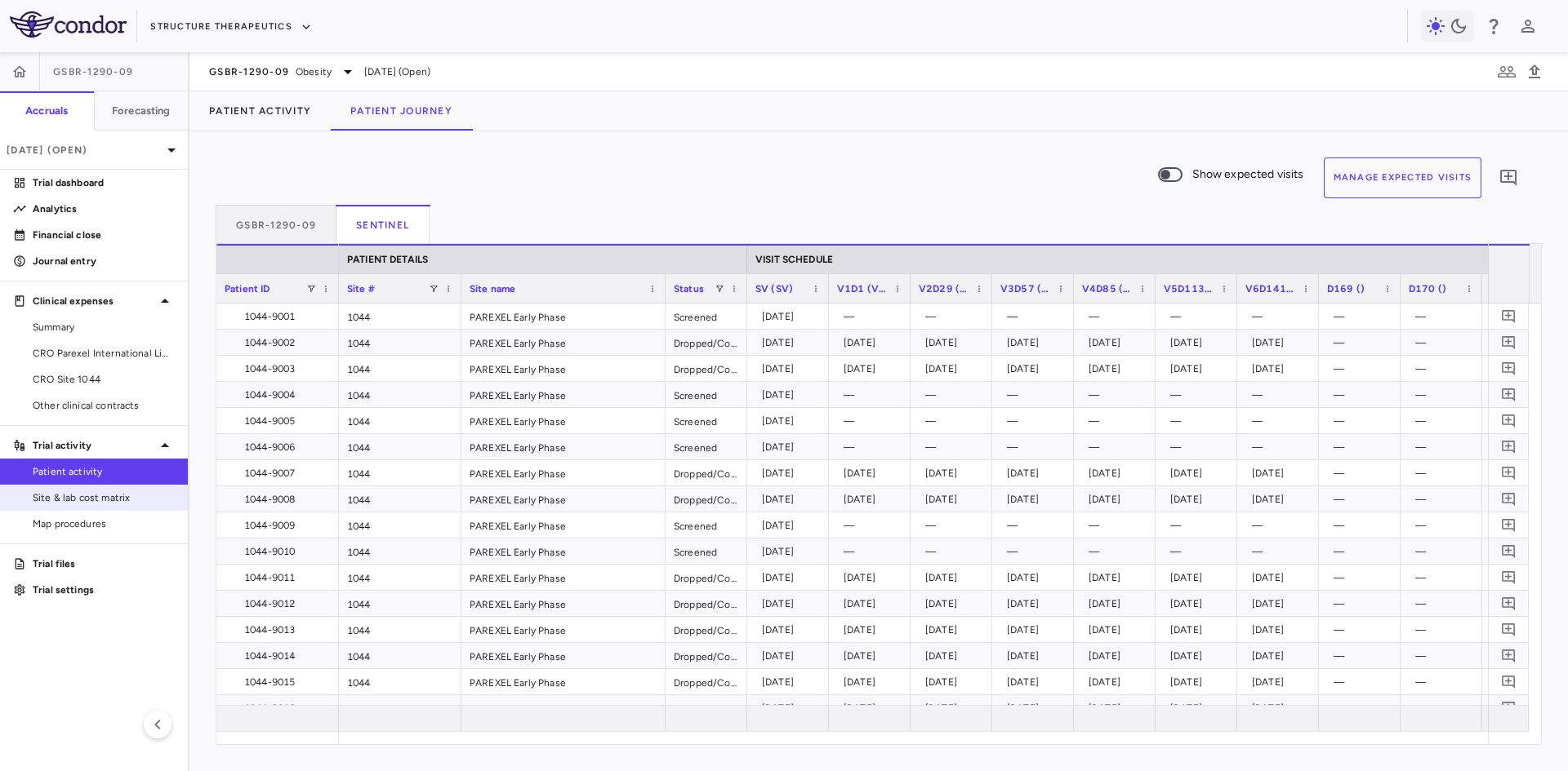
click at [113, 494] on span "Site & lab cost matrix" at bounding box center [104, 497] width 142 height 14
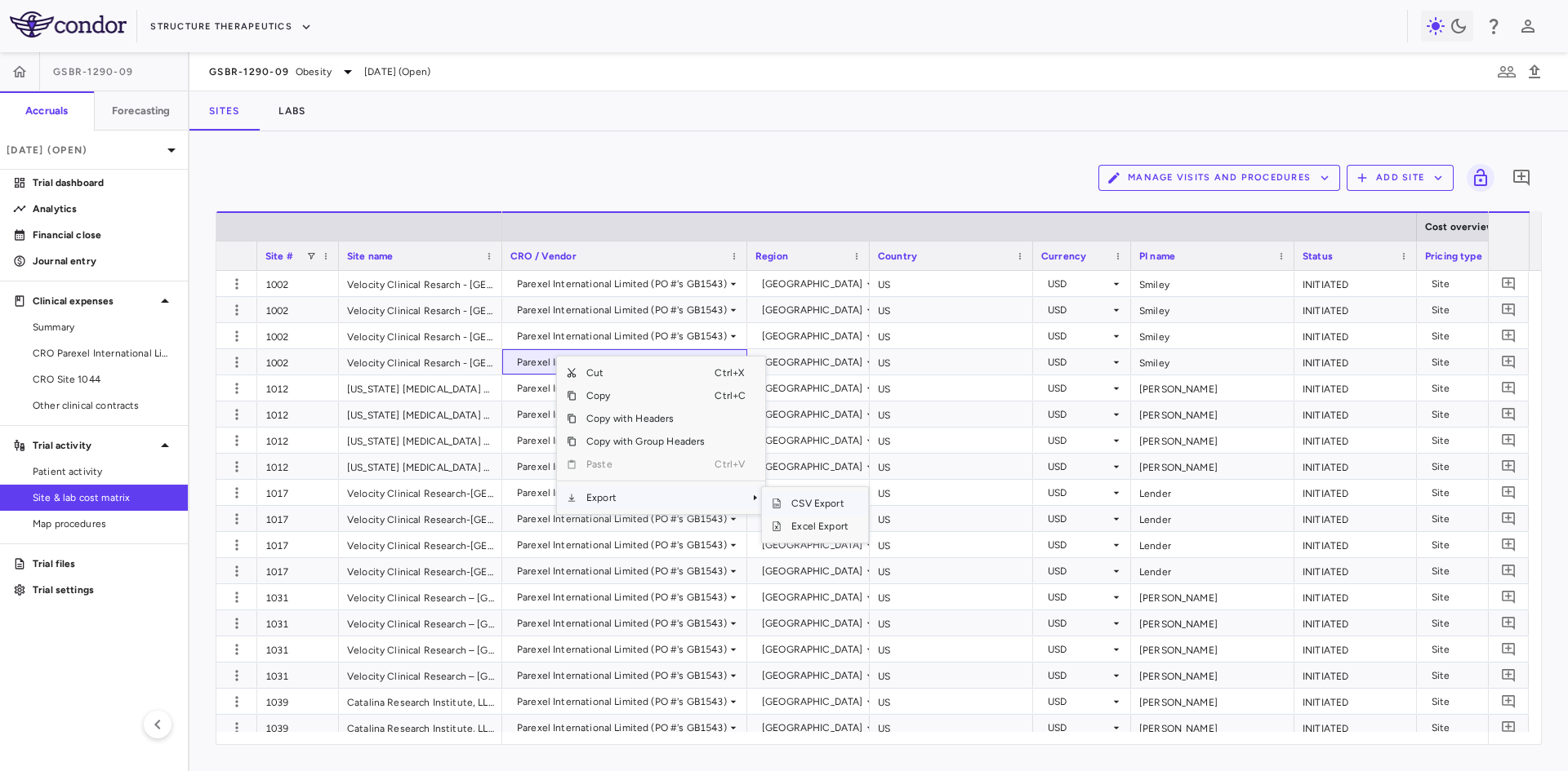
click at [812, 503] on span "CSV Export" at bounding box center [819, 503] width 77 height 23
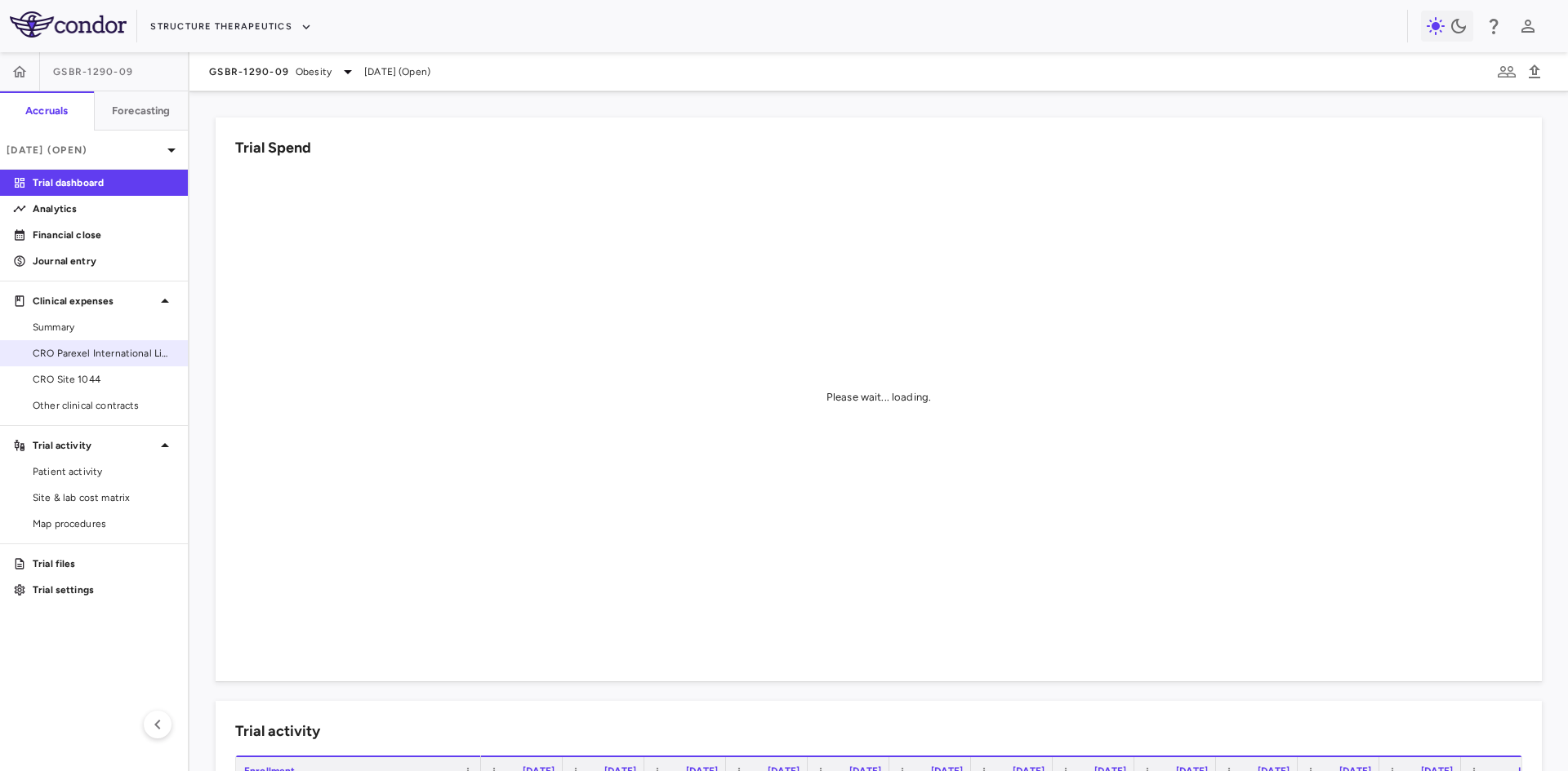
click at [106, 355] on span "CRO Parexel International Limited" at bounding box center [104, 353] width 142 height 14
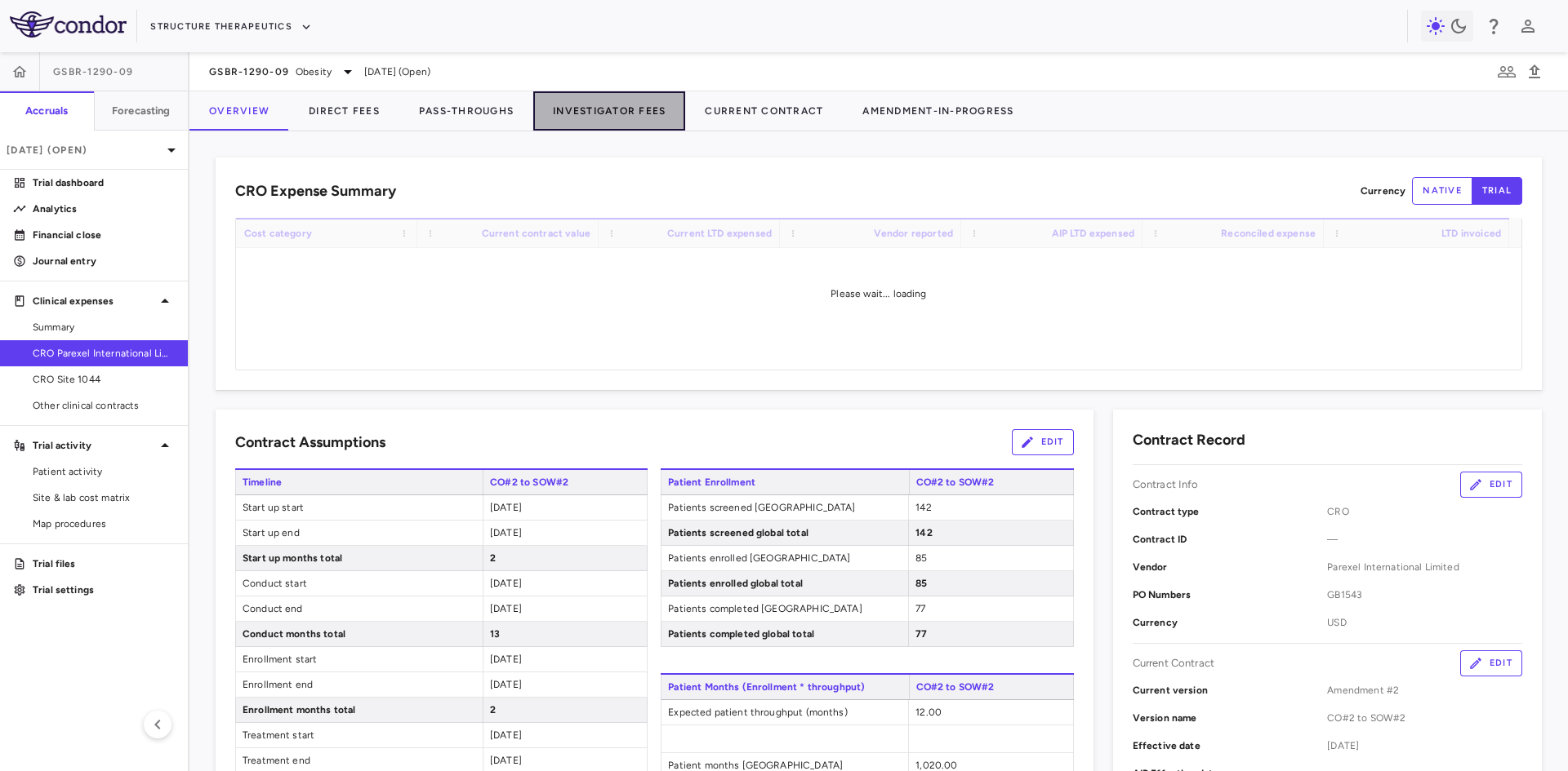
click at [589, 108] on button "Investigator Fees" at bounding box center [609, 110] width 152 height 39
